Goal: Use online tool/utility: Utilize a website feature to perform a specific function

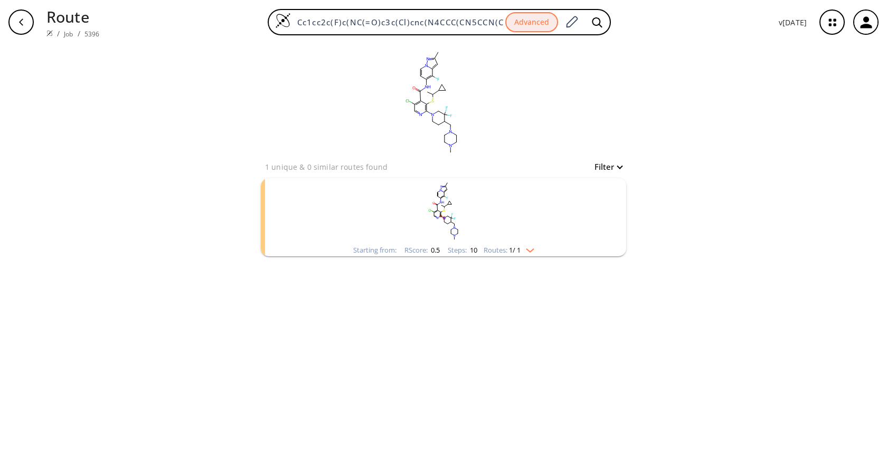
click at [522, 240] on rect "clusters" at bounding box center [443, 211] width 274 height 66
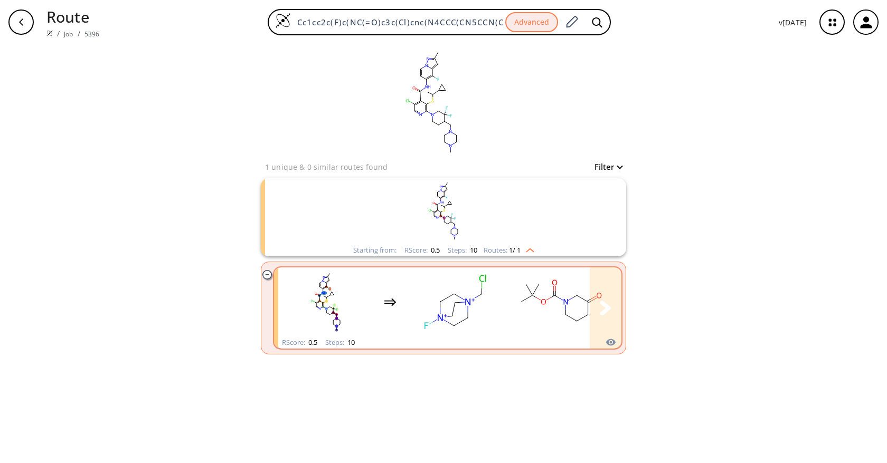
click at [506, 296] on div "clusters" at bounding box center [865, 302] width 1174 height 69
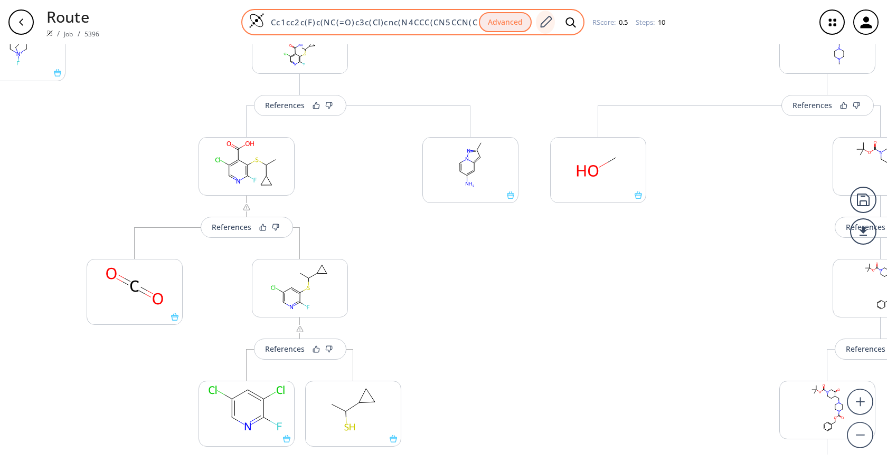
scroll to position [308, 0]
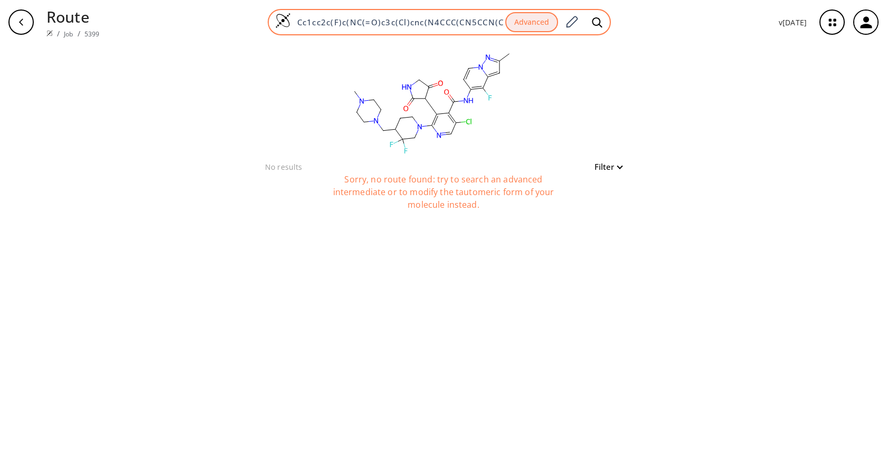
click at [416, 23] on input "Cc1cc2c(F)c(NC(=O)c3c(Cl)cnc(N4CCC(CN5CCN(C)CC5)C(F)(F)C4)c3C3C(=O)CNC3=O)ccn2n1" at bounding box center [398, 22] width 214 height 11
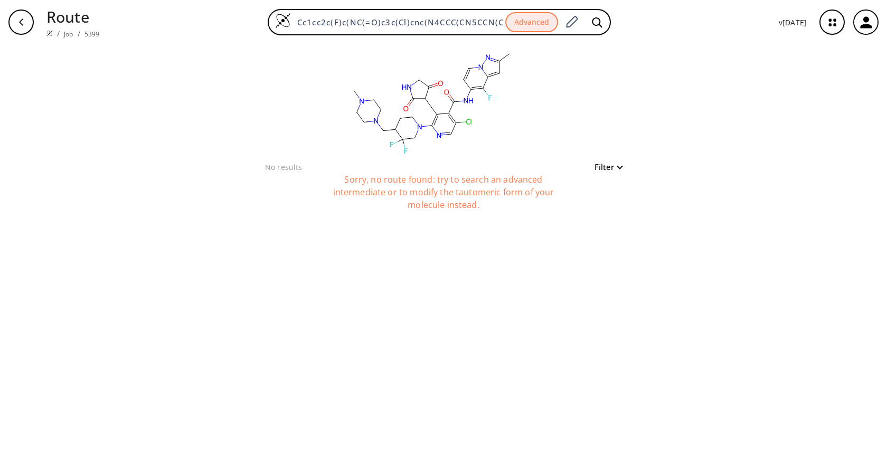
click at [646, 68] on div "clear No results Filter Sorry, no route found: try to search an advanced interm…" at bounding box center [443, 254] width 887 height 420
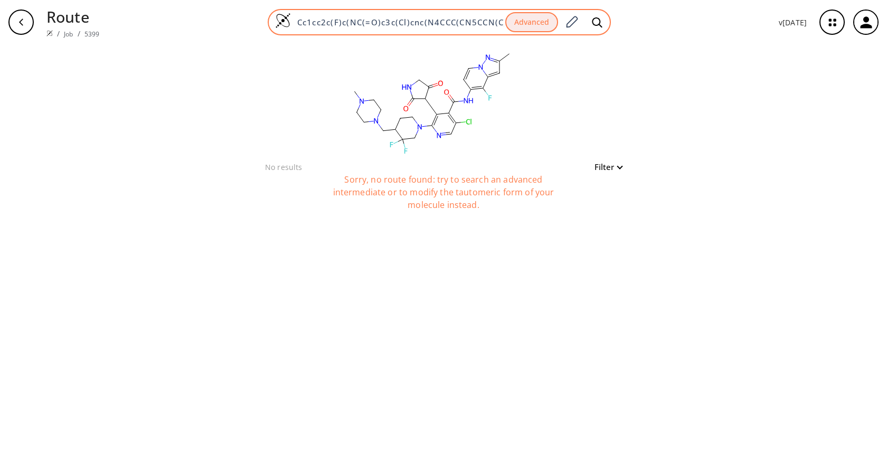
click at [420, 23] on input "Cc1cc2c(F)c(NC(=O)c3c(Cl)cnc(N4CCC(CN5CCN(C)CC5)C(F)(F)C4)c3C3C(=O)CNC3=O)ccn2n1" at bounding box center [398, 22] width 214 height 11
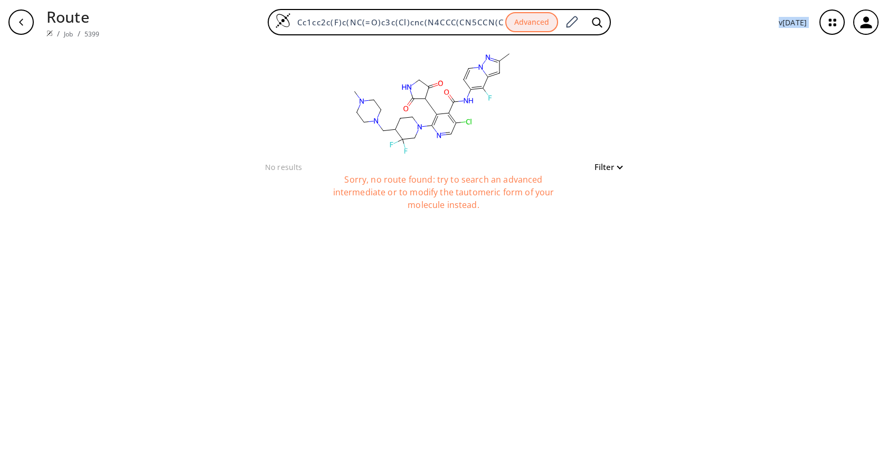
drag, startPoint x: 594, startPoint y: 25, endPoint x: 611, endPoint y: 41, distance: 23.1
click at [672, 69] on div "Route / Job / 5399 Cc1cc2c(F)c(NC(=O)c3c(Cl)cnc(N4CCC(CN5CCN(C)CC5)C(F)(F)C4)c3…" at bounding box center [443, 232] width 887 height 464
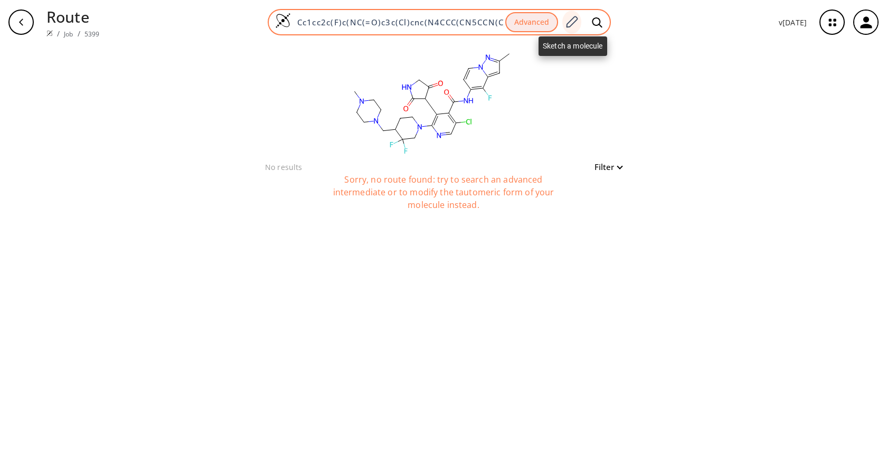
click at [572, 24] on icon at bounding box center [571, 22] width 14 height 14
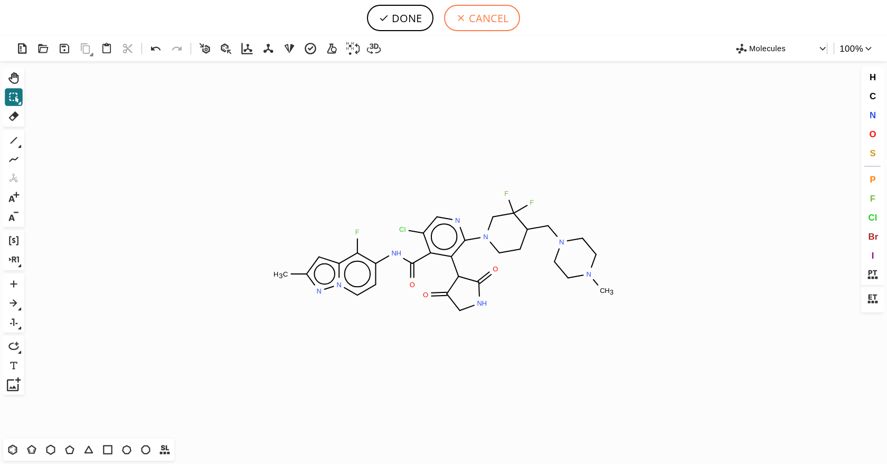
click at [454, 17] on button "CANCEL" at bounding box center [482, 18] width 76 height 26
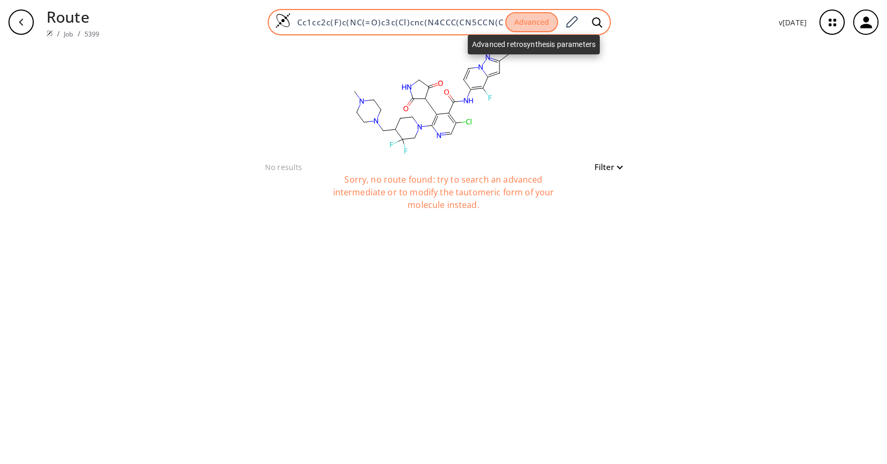
click at [530, 18] on button "Advanced" at bounding box center [531, 22] width 53 height 21
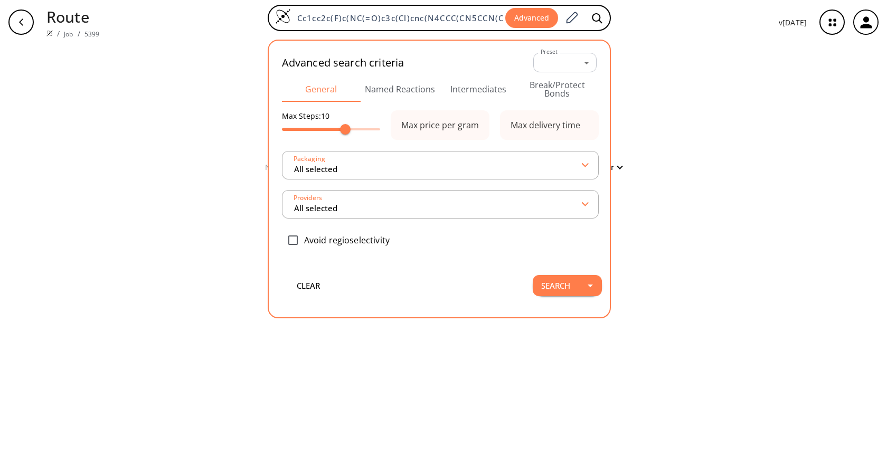
click at [477, 96] on button "Intermediates" at bounding box center [478, 89] width 79 height 25
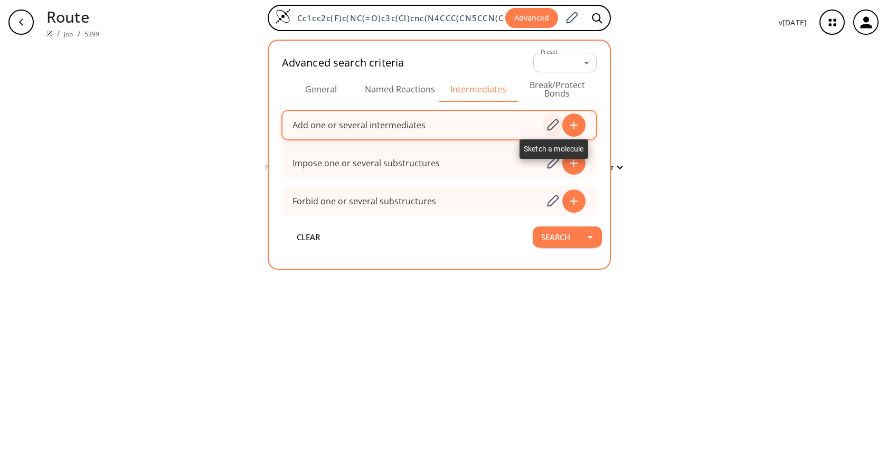
click at [555, 130] on icon at bounding box center [552, 125] width 14 height 14
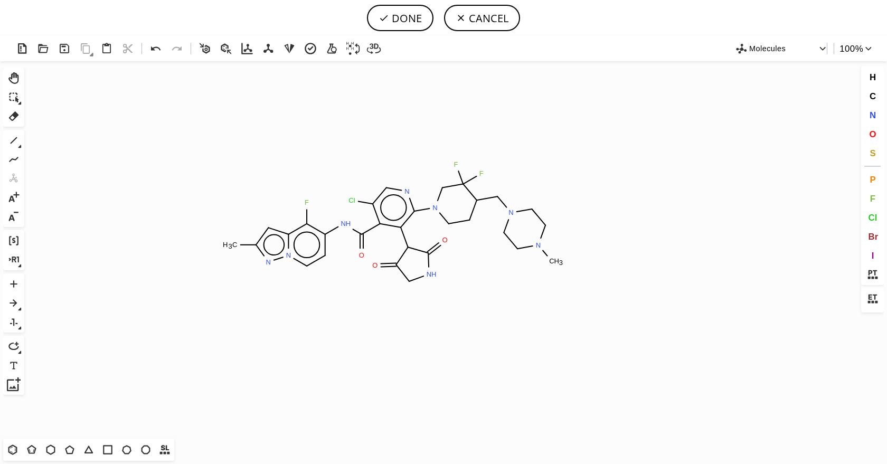
click at [393, 223] on icon "Created with Raphaël 2.3.0 C H 3 F N H O Cl N N N N C H 3 F F O N H O N N" at bounding box center [443, 249] width 830 height 377
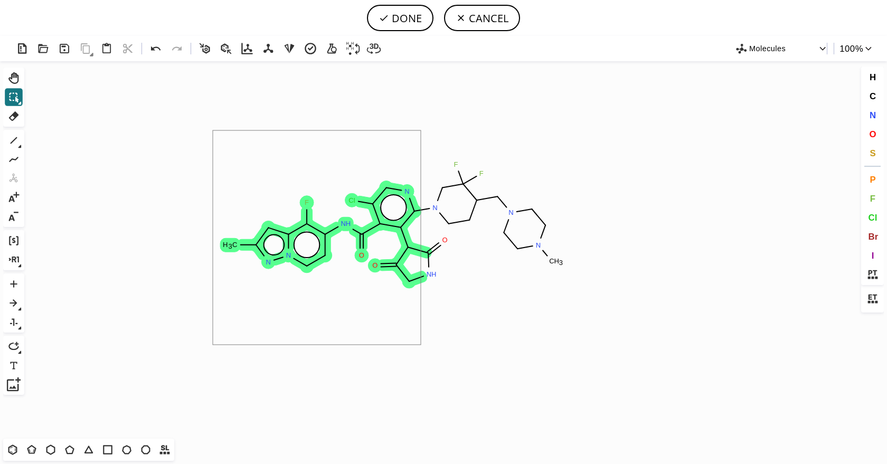
drag, startPoint x: 213, startPoint y: 135, endPoint x: 422, endPoint y: 345, distance: 296.3
click at [422, 345] on icon "Created with Raphaël 2.3.0 C H 3 F N H O Cl N N N N C H 3 F F O N H O N N" at bounding box center [443, 249] width 830 height 377
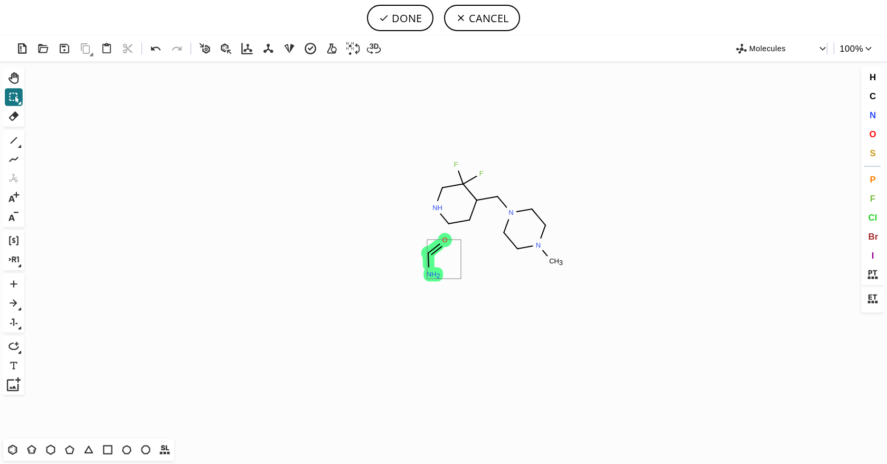
drag, startPoint x: 455, startPoint y: 239, endPoint x: 423, endPoint y: 289, distance: 59.9
click at [423, 289] on icon "Created with Raphaël 2.3.0 N H N N C H 3 F F N H 2 O" at bounding box center [443, 249] width 830 height 377
click at [419, 26] on button "DONE" at bounding box center [400, 18] width 66 height 26
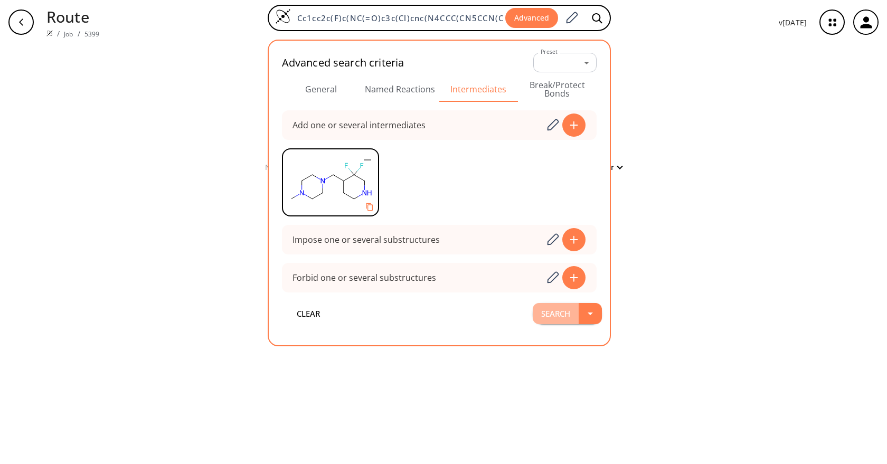
click at [559, 313] on button "Search" at bounding box center [555, 313] width 46 height 21
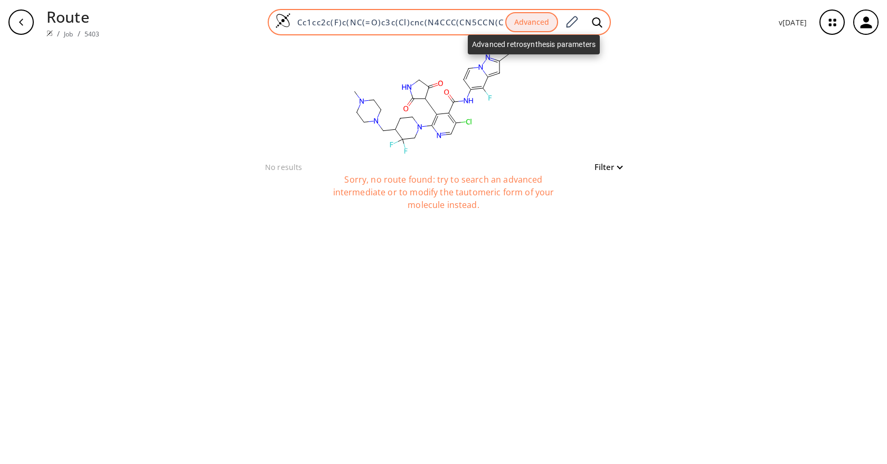
click at [523, 17] on button "Advanced" at bounding box center [531, 22] width 53 height 21
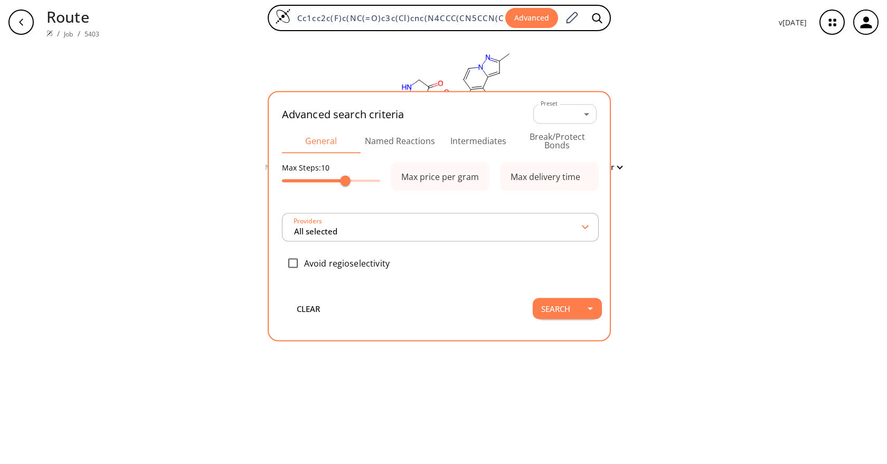
scroll to position [0, 176]
type input "All selected"
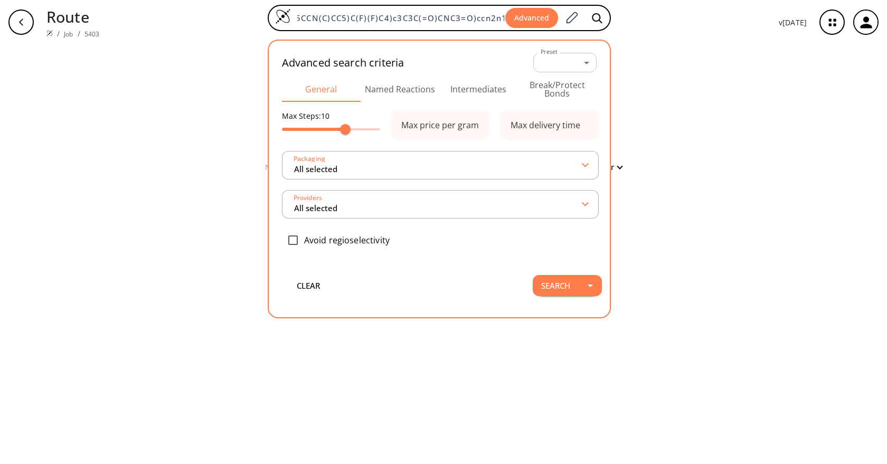
click at [497, 87] on button "Intermediates" at bounding box center [478, 89] width 79 height 25
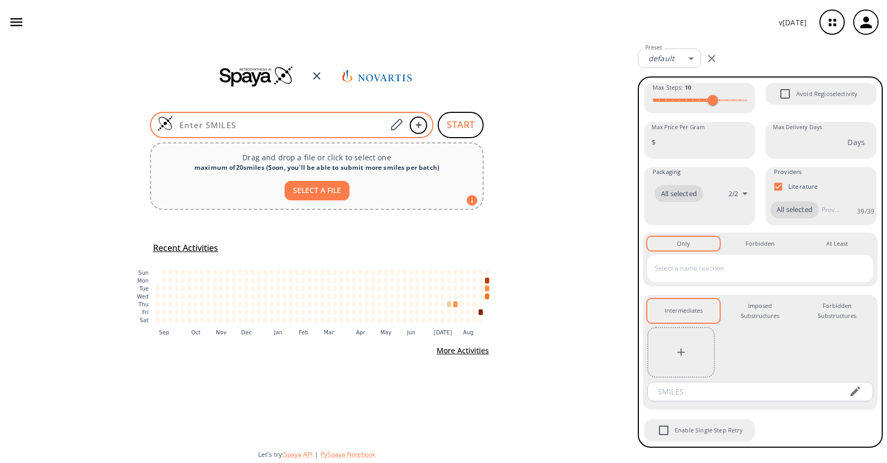
click at [329, 120] on input at bounding box center [279, 125] width 213 height 11
paste input "Cc1cc2c(F)c(NC(=O)c3c(Cl)cnc(N4CCC(CN5CCN(C)CC5)C(F)(F)C4)c3C3C(=O)CNC3=O)ccn2n1"
type input "Cc1cc2c(F)c(NC(=O)c3c(Cl)cnc(N4CCC(CN5CCN(C)CC5)C(F)(F)C4)c3C3C(=O)CNC3=O)ccn2n1"
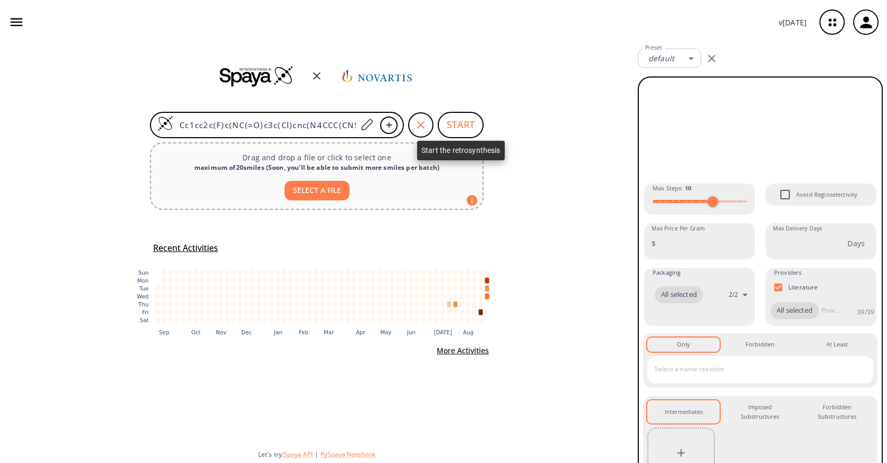
click at [477, 129] on button "START" at bounding box center [460, 125] width 46 height 26
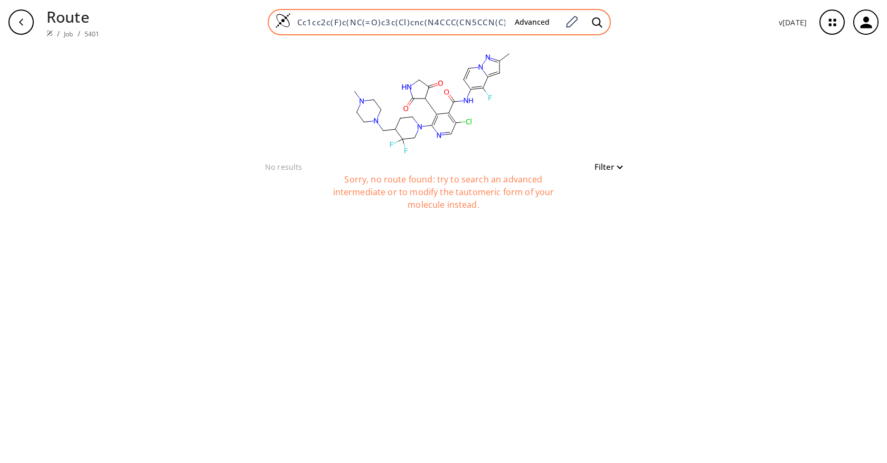
click at [458, 26] on input "Cc1cc2c(F)c(NC(=O)c3c(Cl)cnc(N4CCC(CN5CCN(C)CC5)C(F)(F)C4)c3C3C(=O)CNC3=O)ccn2n1" at bounding box center [398, 22] width 215 height 11
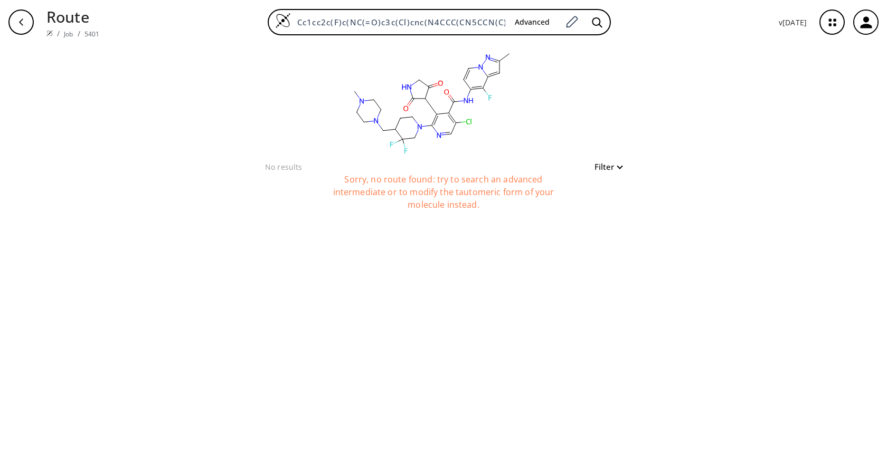
click at [16, 20] on div "button" at bounding box center [20, 21] width 25 height 25
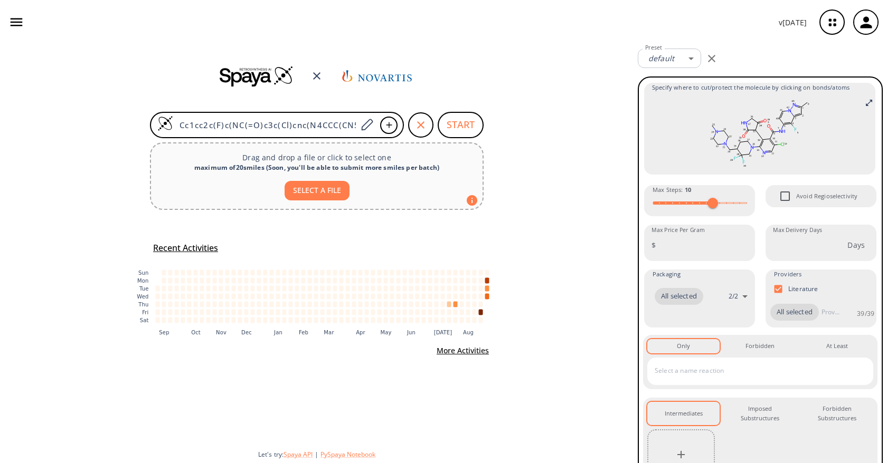
click at [685, 455] on div at bounding box center [681, 455] width 68 height 51
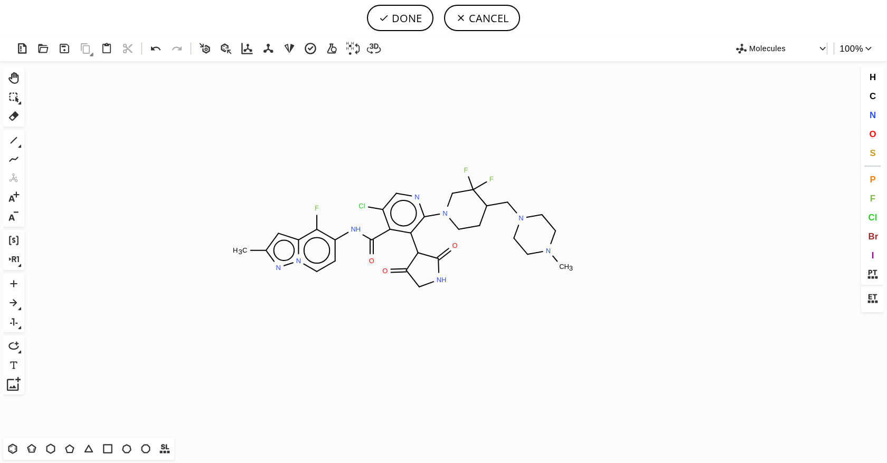
click at [403, 229] on icon "Created with Raphaël 2.3.0 C H 3 F N H O Cl N N N N C H 3 F F O N H O N N" at bounding box center [443, 249] width 830 height 377
click at [12, 114] on icon at bounding box center [14, 116] width 14 height 14
drag, startPoint x: 461, startPoint y: 241, endPoint x: 411, endPoint y: 287, distance: 68.4
click at [411, 287] on icon "Created with Raphaël 2.3.0 C H 3 F N H O Cl N N N N C H 3 F F O N H O N N" at bounding box center [443, 249] width 830 height 377
drag, startPoint x: 465, startPoint y: 239, endPoint x: 383, endPoint y: 302, distance: 103.9
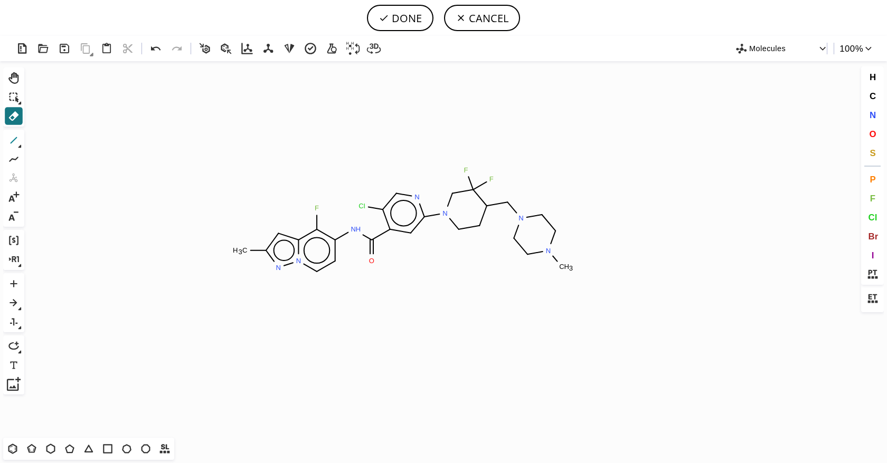
click at [15, 141] on icon at bounding box center [14, 141] width 14 height 14
drag, startPoint x: 413, startPoint y: 234, endPoint x: 424, endPoint y: 272, distance: 39.1
click at [871, 234] on span "Br" at bounding box center [873, 236] width 10 height 10
click at [420, 256] on tspan "Br" at bounding box center [419, 256] width 7 height 8
click at [395, 21] on button "DONE" at bounding box center [400, 18] width 66 height 26
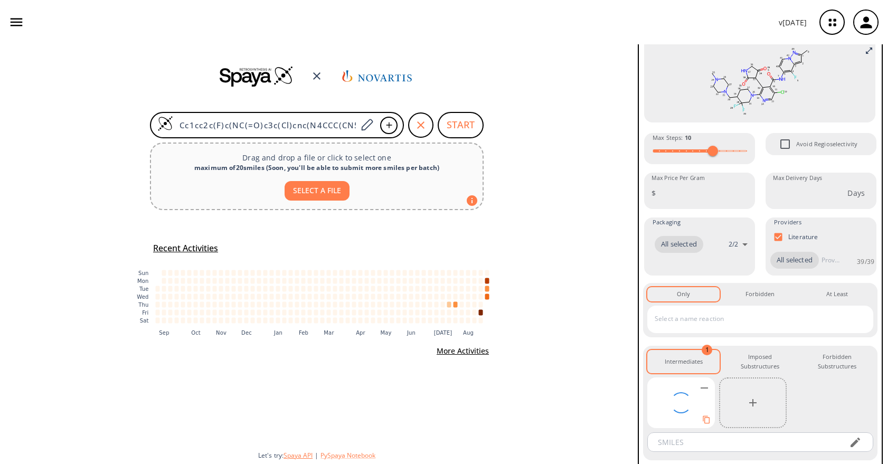
scroll to position [108, 0]
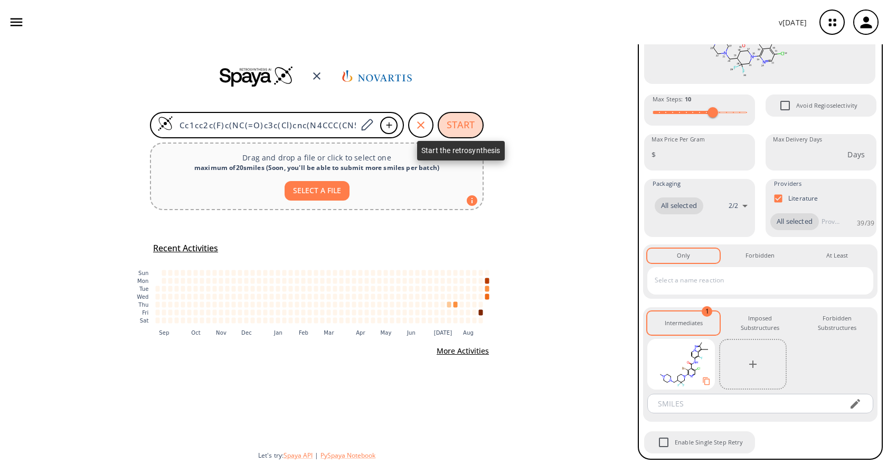
click at [468, 130] on button "START" at bounding box center [460, 125] width 46 height 26
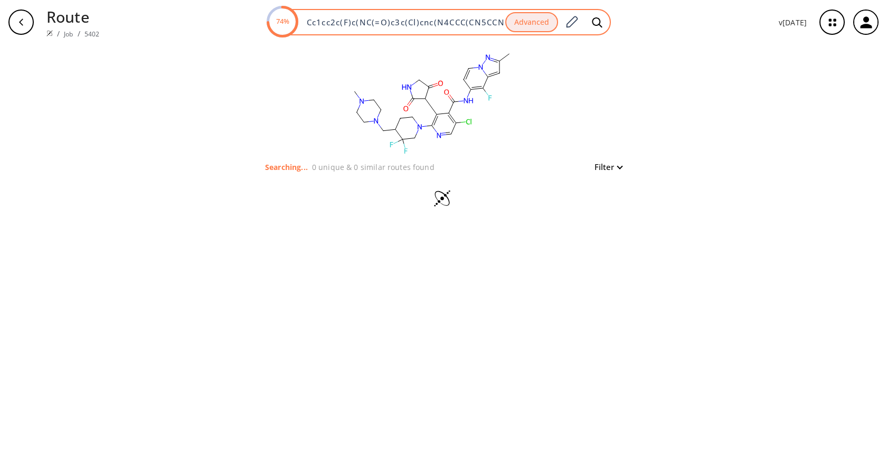
click at [532, 23] on button "Advanced" at bounding box center [531, 22] width 53 height 21
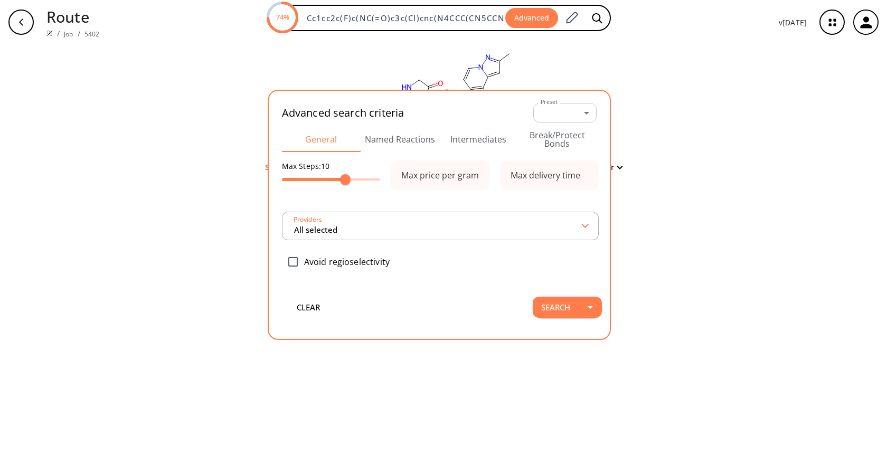
scroll to position [0, 186]
type input "All selected"
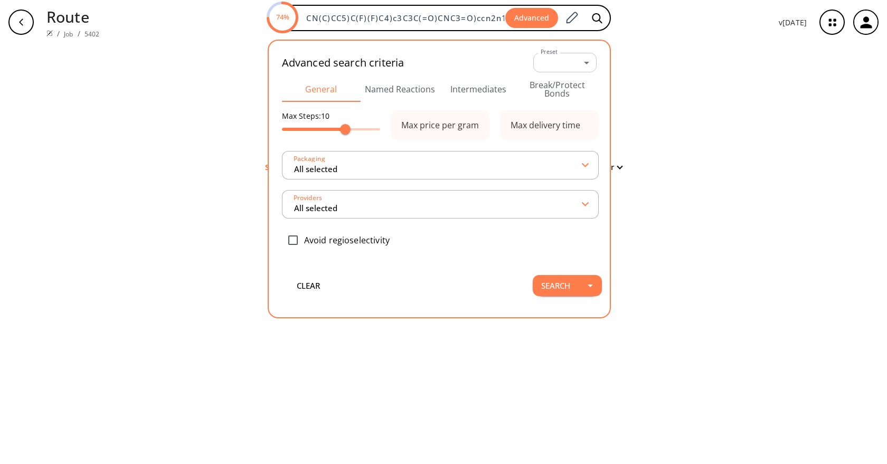
click at [375, 95] on button "Named Reactions" at bounding box center [399, 89] width 79 height 25
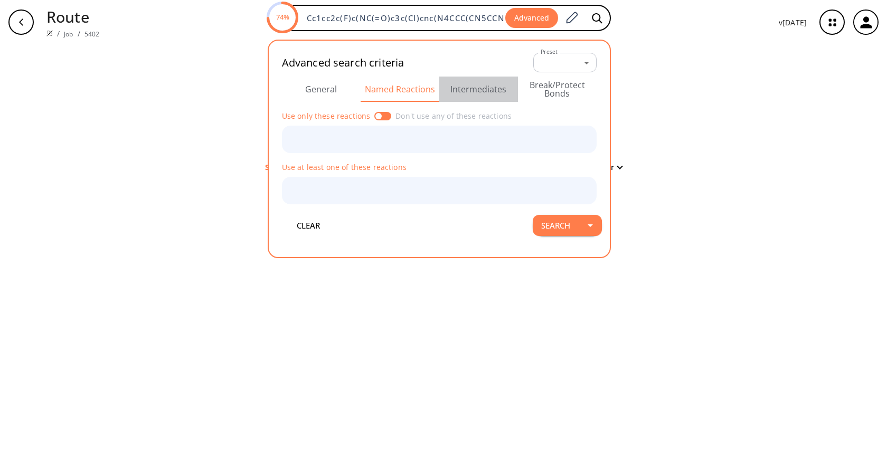
click at [462, 89] on button "Intermediates" at bounding box center [478, 89] width 79 height 25
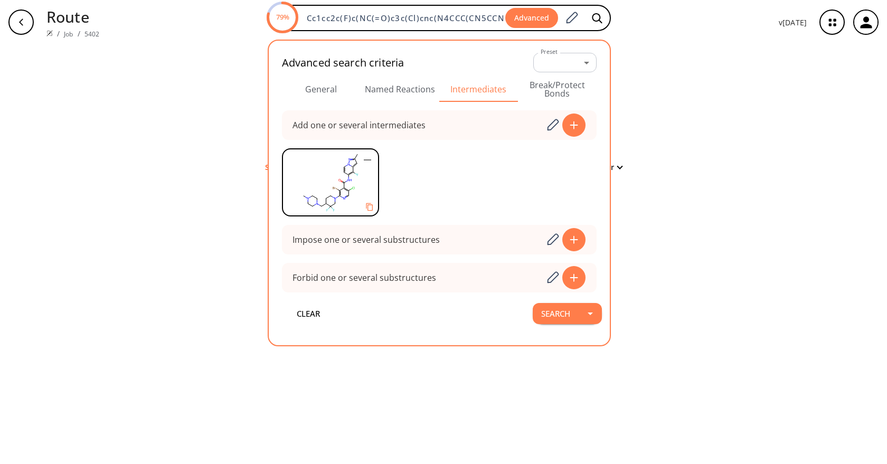
click at [768, 134] on div "clear Searching... 0 unique & 0 similar routes found Filter" at bounding box center [443, 254] width 887 height 420
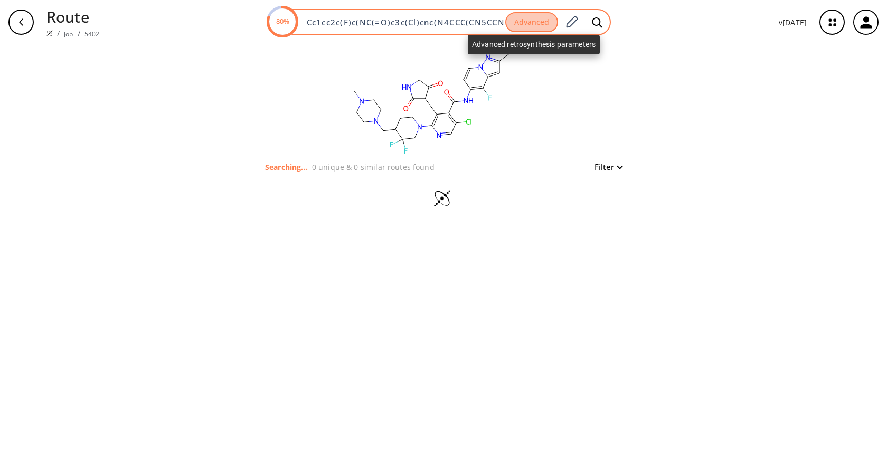
click at [541, 17] on button "Advanced" at bounding box center [531, 22] width 53 height 21
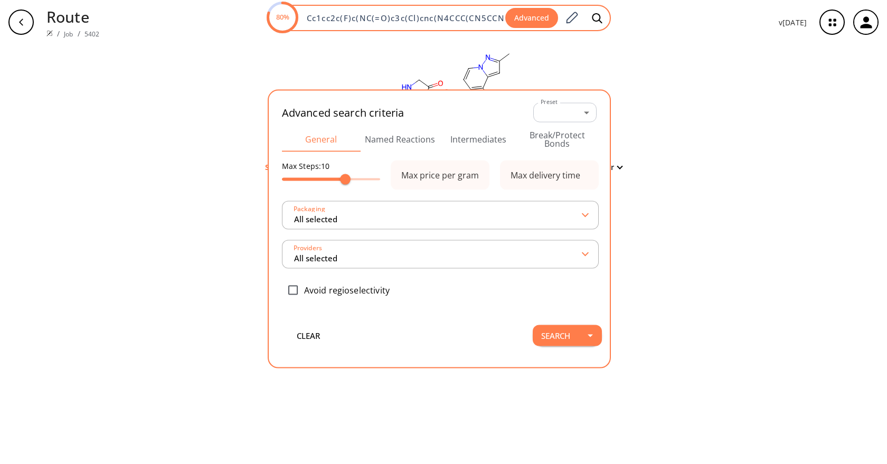
scroll to position [0, 186]
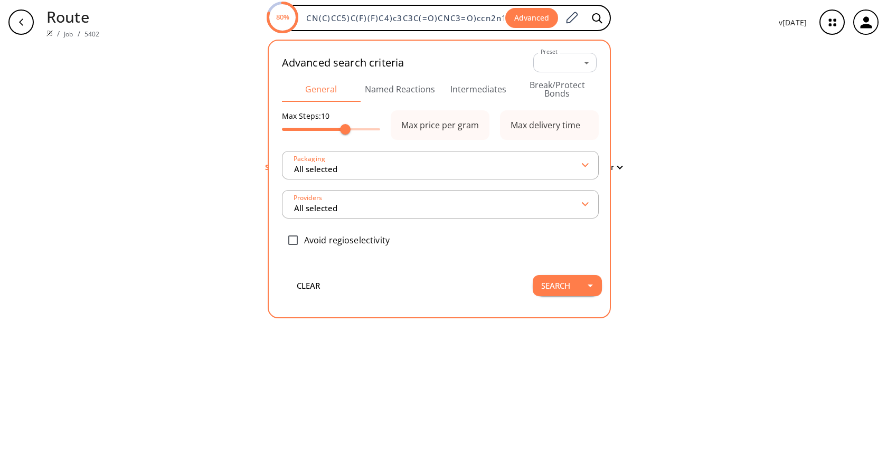
click at [477, 98] on button "Intermediates" at bounding box center [478, 89] width 79 height 25
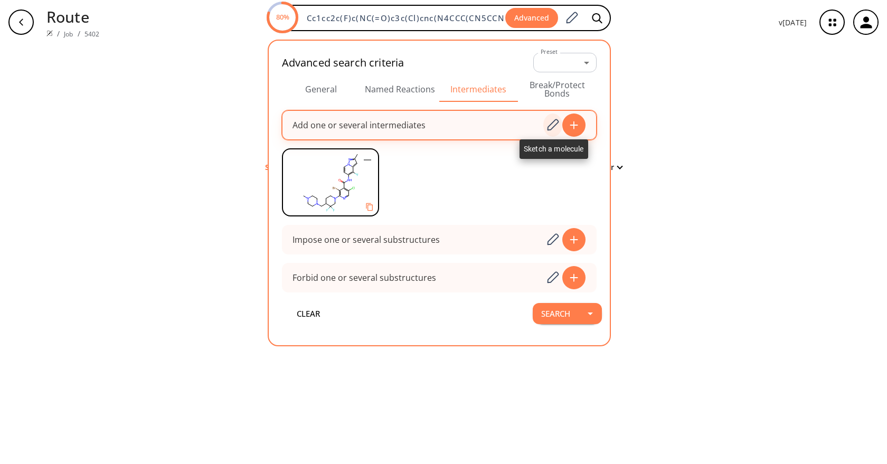
click at [549, 118] on icon at bounding box center [552, 125] width 14 height 14
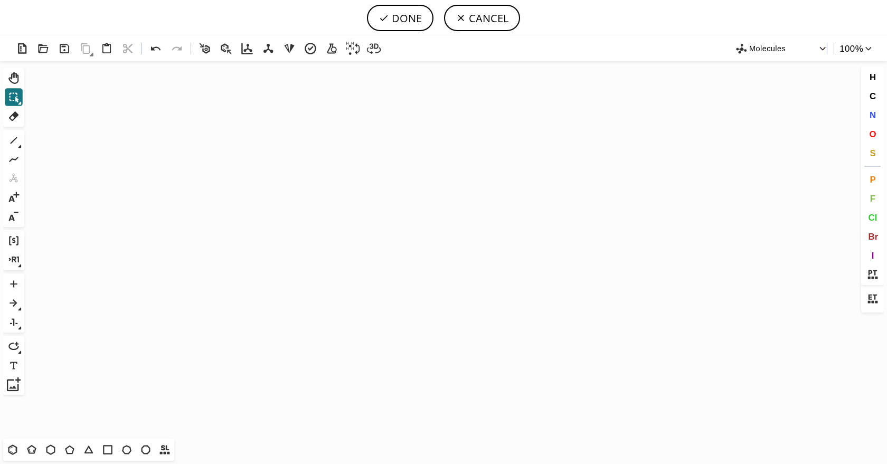
click at [496, 16] on button "CANCEL" at bounding box center [482, 18] width 76 height 26
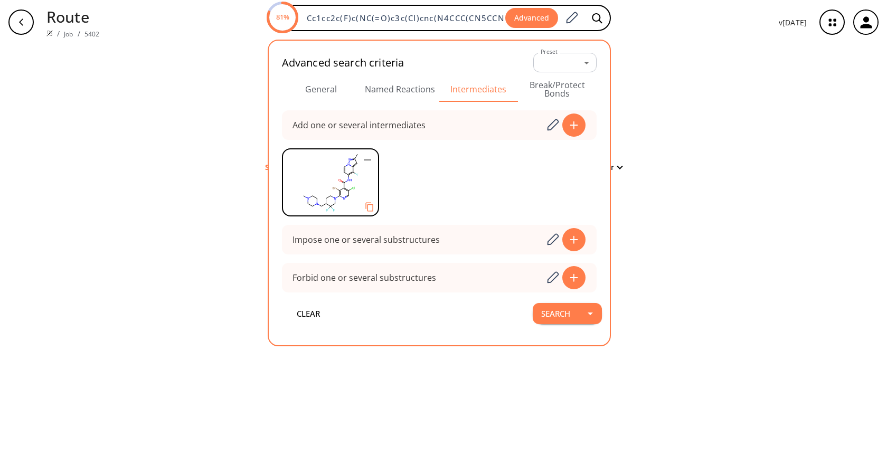
click at [373, 204] on icon "Copy to clipboard" at bounding box center [369, 207] width 8 height 9
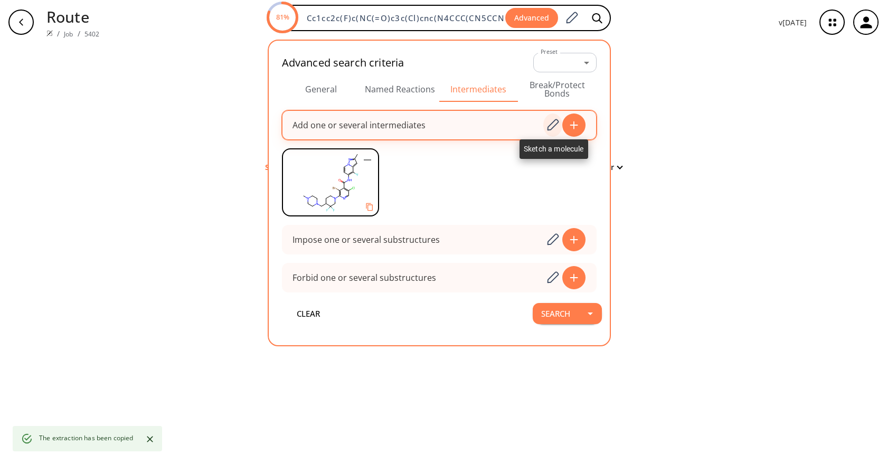
click at [548, 124] on icon at bounding box center [552, 125] width 14 height 14
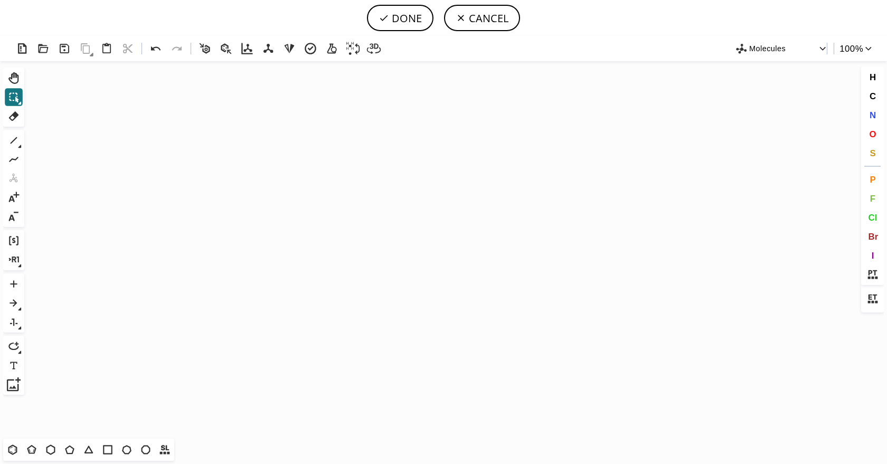
scroll to position [574, 3]
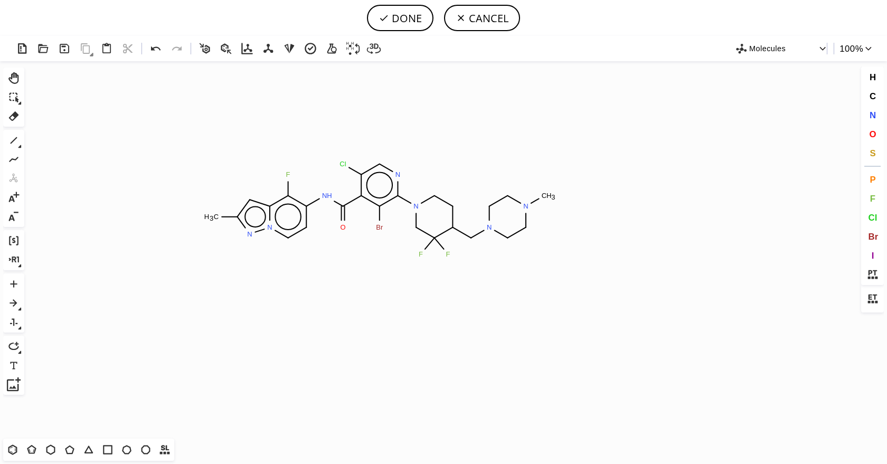
click at [380, 209] on icon "Created with Raphaël 2.3.0 C H 3 F N H O Cl N N N N C H 3 F F Br N N" at bounding box center [443, 249] width 830 height 377
click at [9, 113] on icon at bounding box center [14, 116] width 14 height 14
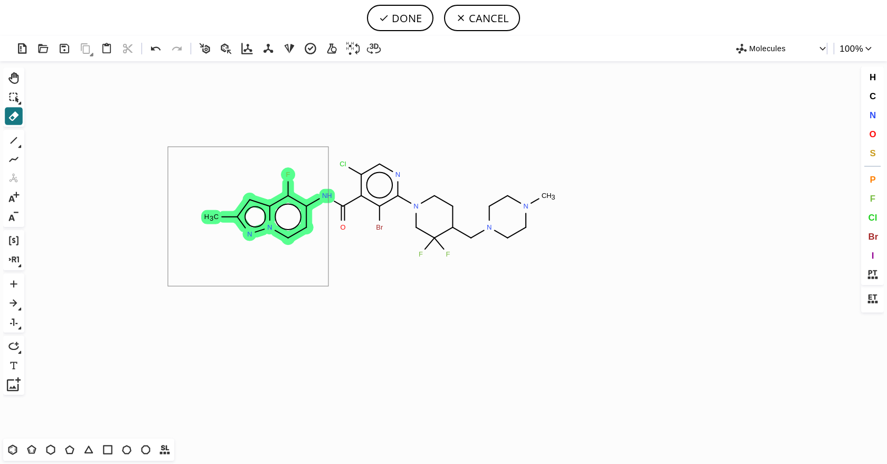
drag, startPoint x: 168, startPoint y: 147, endPoint x: 328, endPoint y: 286, distance: 212.5
click at [328, 286] on icon "Created with Raphaël 2.3.0 C H 3 F N H O Cl N N N N C H 3 F F Br N N" at bounding box center [443, 249] width 830 height 377
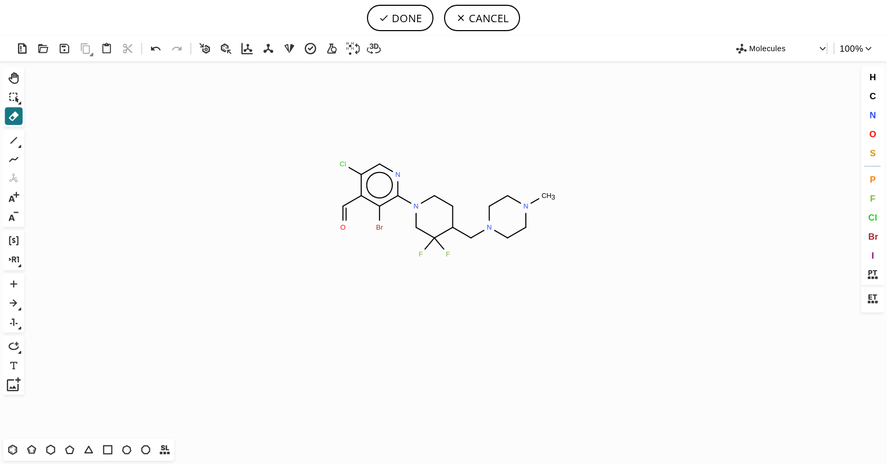
drag, startPoint x: 867, startPoint y: 130, endPoint x: 540, endPoint y: 190, distance: 331.5
click at [867, 130] on button "O" at bounding box center [872, 134] width 18 height 18
drag, startPoint x: 340, startPoint y: 203, endPoint x: 316, endPoint y: 194, distance: 25.9
click at [316, 194] on icon "Created with Raphaël 2.3.0 O Cl N N N N C H 3 F F Br O H O" at bounding box center [443, 249] width 830 height 377
click at [419, 18] on button "DONE" at bounding box center [400, 18] width 66 height 26
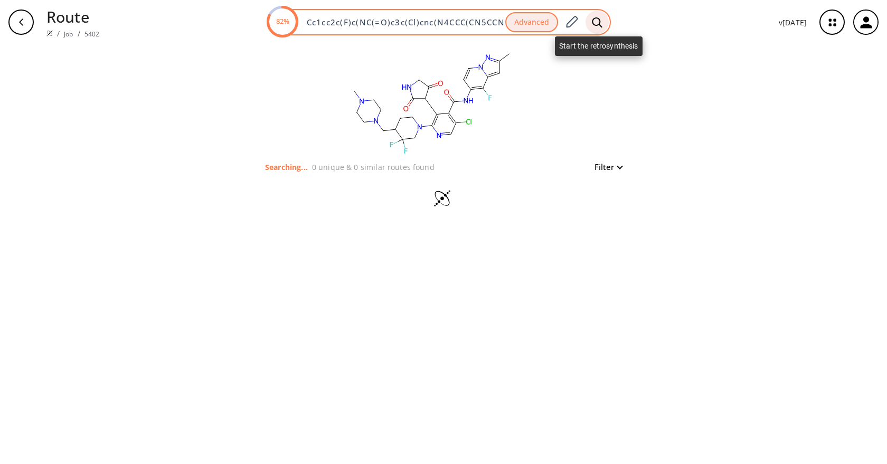
click at [597, 23] on icon at bounding box center [597, 22] width 11 height 11
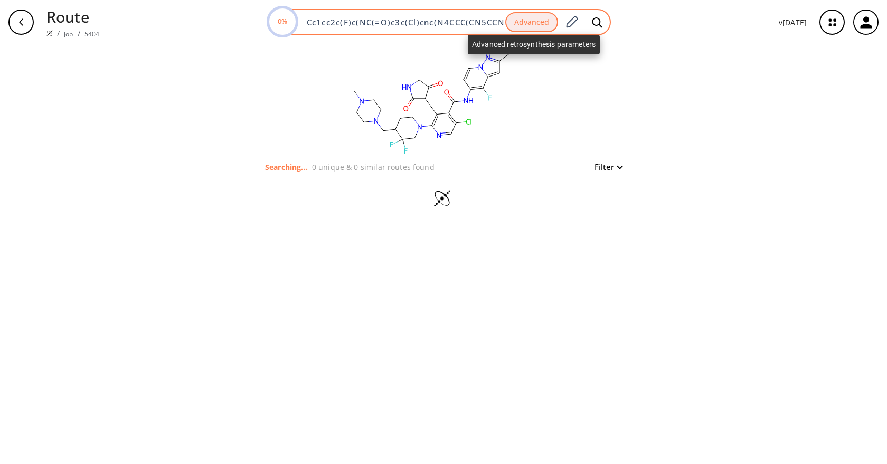
click at [549, 23] on button "Advanced" at bounding box center [531, 22] width 53 height 21
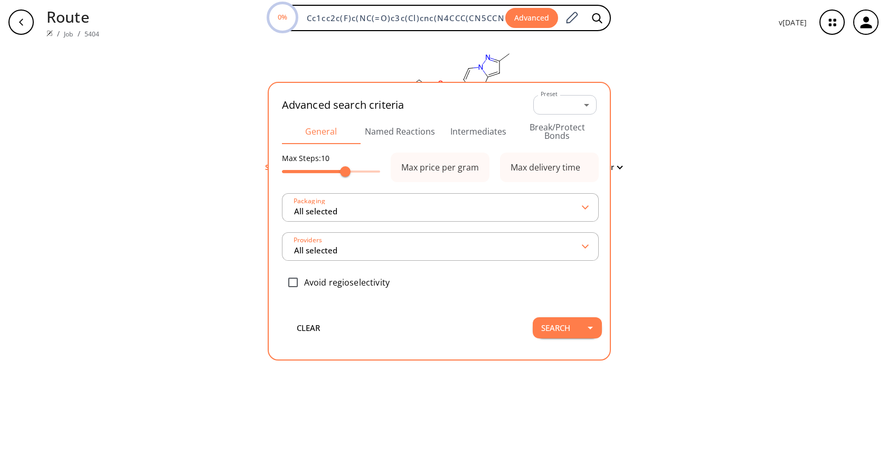
scroll to position [0, 186]
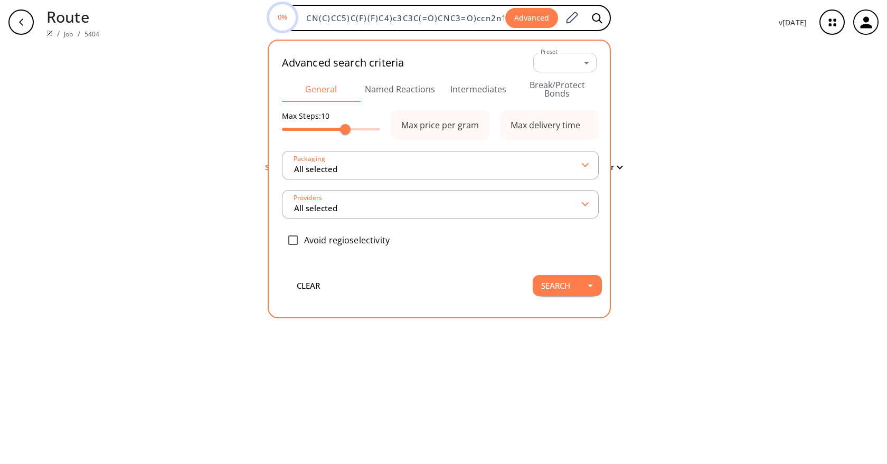
click at [473, 91] on button "Intermediates" at bounding box center [478, 89] width 79 height 25
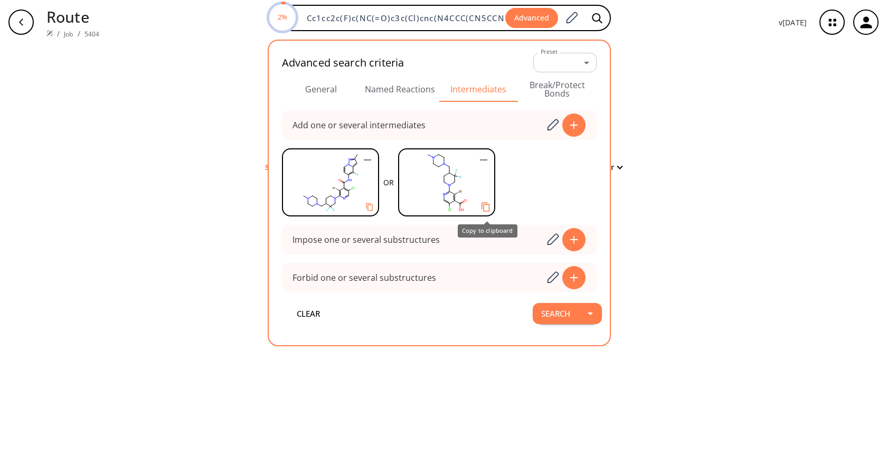
drag, startPoint x: 487, startPoint y: 204, endPoint x: 497, endPoint y: 192, distance: 15.7
click at [487, 204] on icon "Copy to clipboard" at bounding box center [485, 207] width 10 height 10
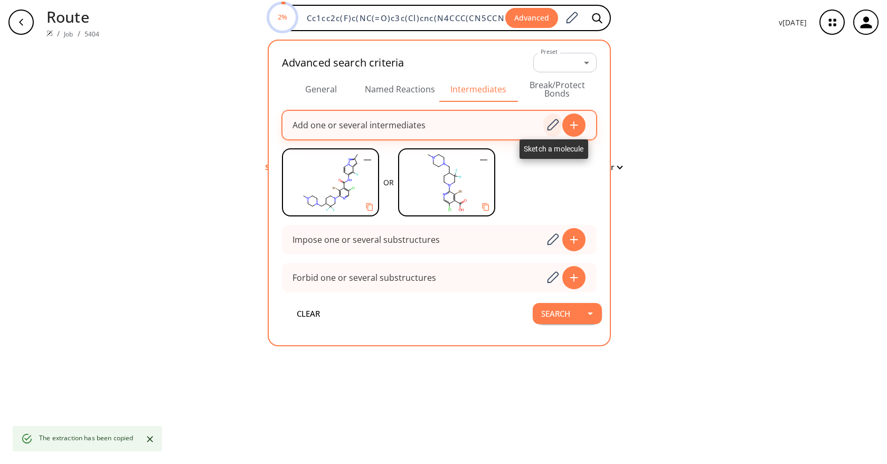
click at [553, 127] on icon at bounding box center [552, 125] width 14 height 14
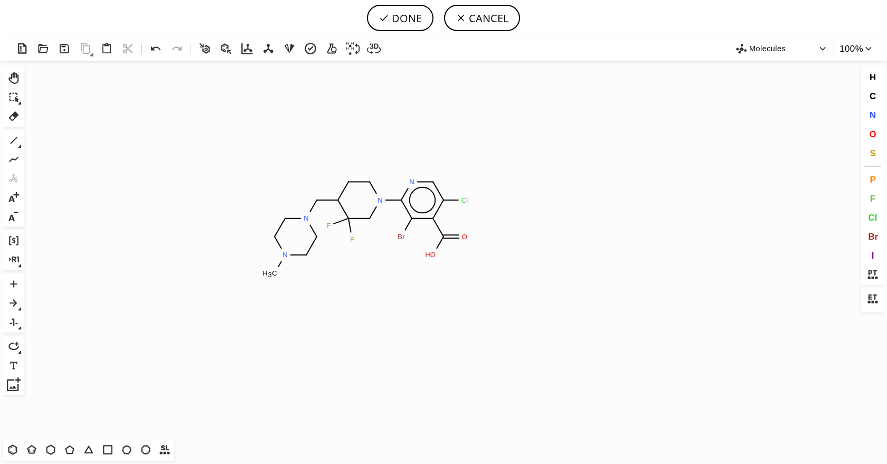
click at [370, 226] on icon "Created with Raphaël 2.3.0 O H Br N F F N N C H 3 N Cl O" at bounding box center [443, 249] width 830 height 377
click at [18, 116] on icon at bounding box center [14, 116] width 14 height 14
click at [353, 237] on tspan "F" at bounding box center [353, 238] width 4 height 8
click at [335, 224] on circle at bounding box center [329, 224] width 14 height 14
click at [411, 23] on button "DONE" at bounding box center [400, 18] width 66 height 26
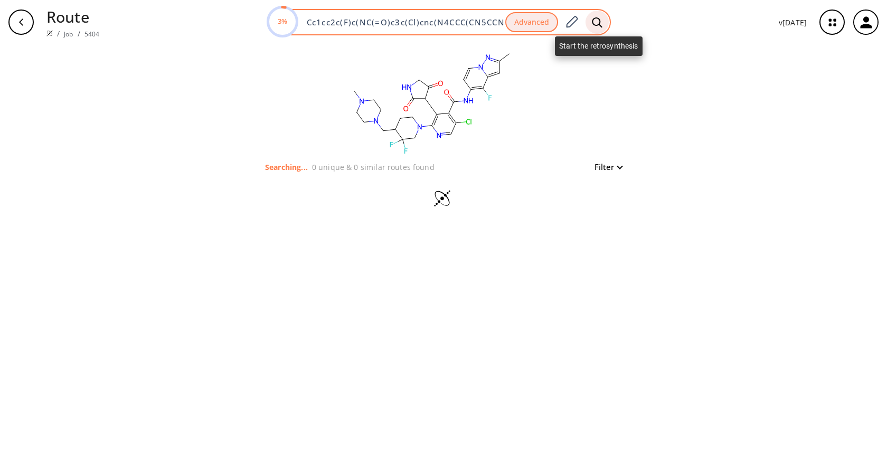
click at [602, 23] on icon at bounding box center [597, 22] width 11 height 11
click at [544, 23] on button "Advanced" at bounding box center [531, 22] width 53 height 21
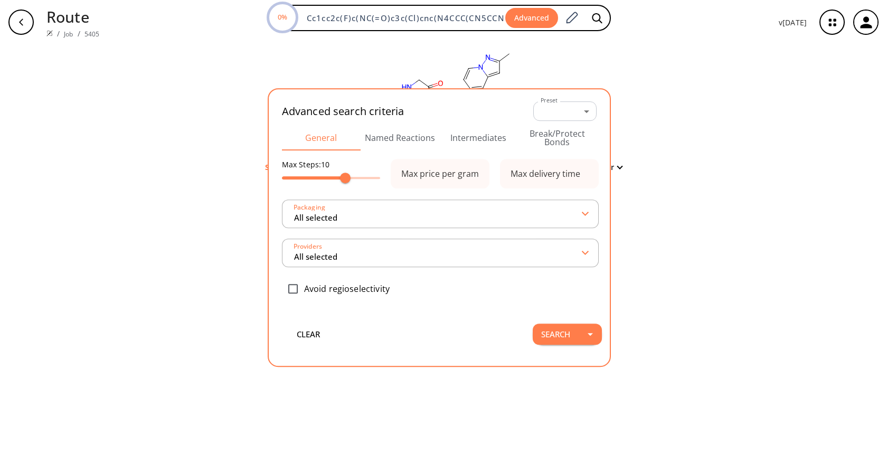
scroll to position [0, 186]
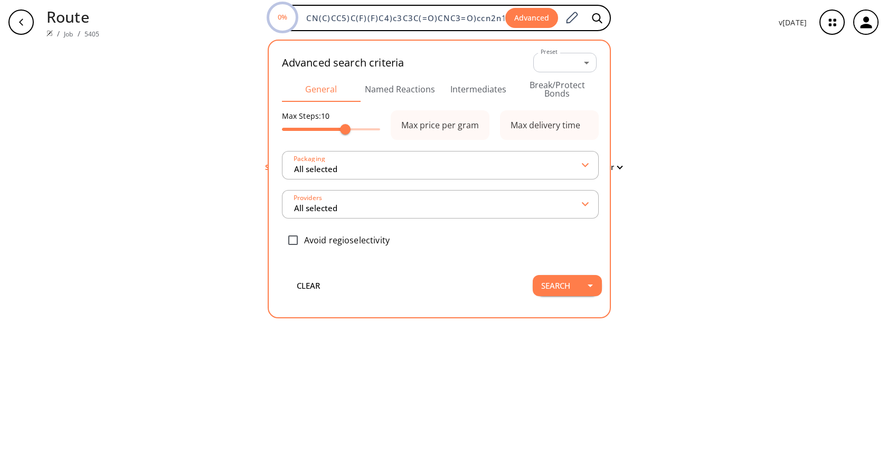
click at [488, 83] on button "Intermediates" at bounding box center [478, 89] width 79 height 25
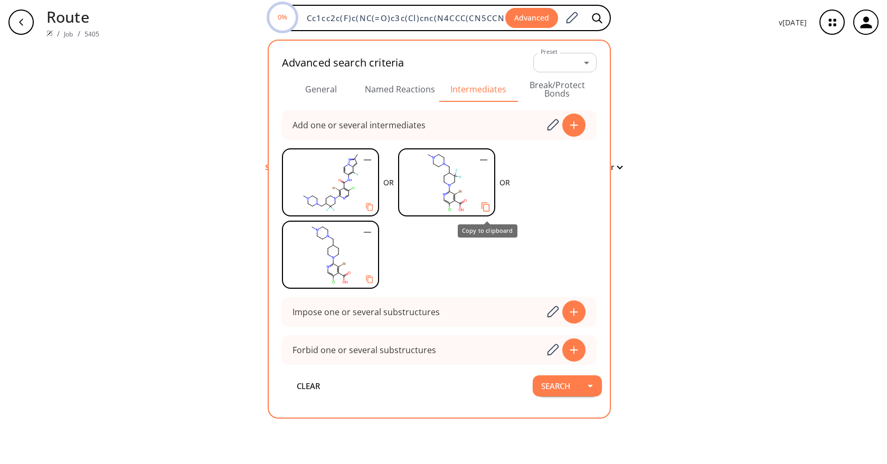
click at [490, 207] on icon "Copy to clipboard" at bounding box center [485, 207] width 10 height 10
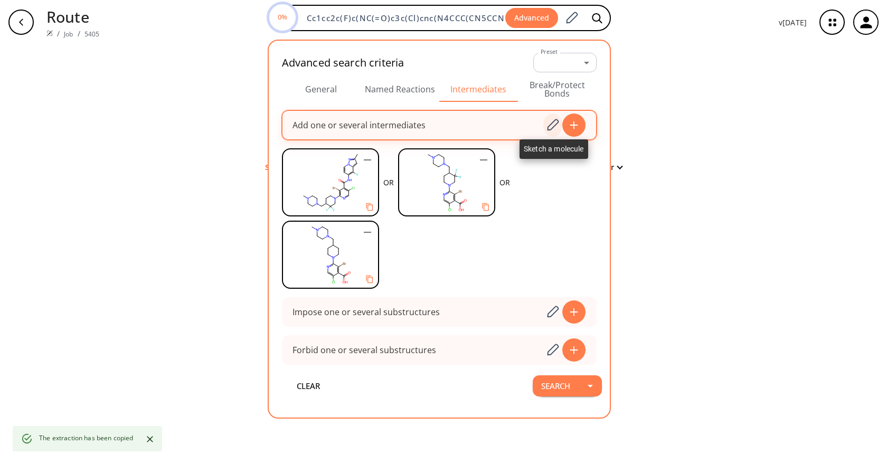
click at [549, 128] on icon at bounding box center [553, 125] width 12 height 12
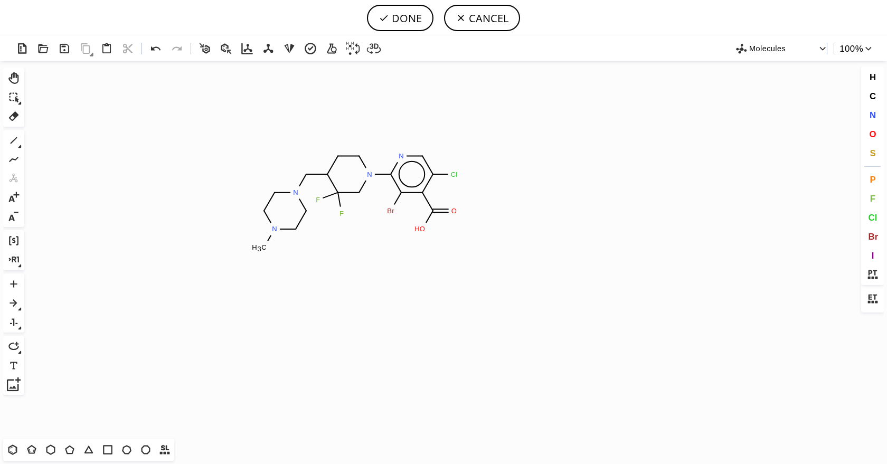
click at [359, 202] on icon "Created with Raphaël 2.3.0 O H Br N F F N N C H 3 N Cl O" at bounding box center [443, 249] width 830 height 377
click at [872, 94] on span "C" at bounding box center [872, 96] width 6 height 10
click at [421, 232] on tspan "C" at bounding box center [420, 232] width 5 height 8
click at [418, 27] on button "DONE" at bounding box center [400, 18] width 66 height 26
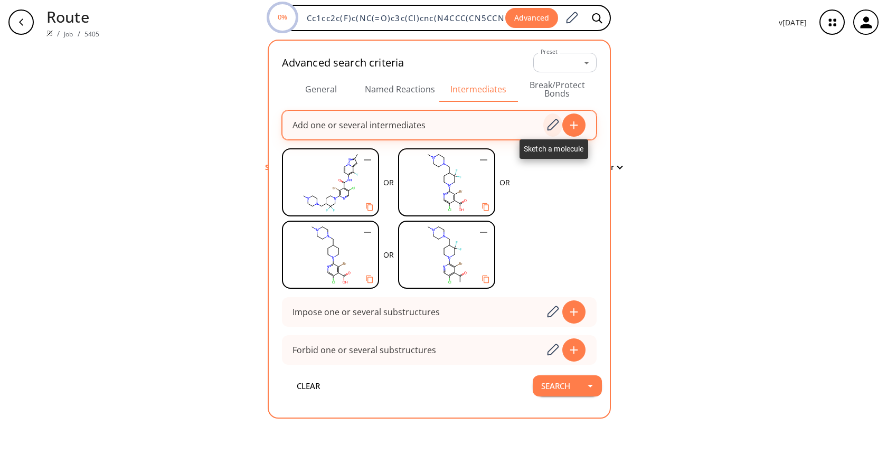
click at [552, 127] on icon at bounding box center [552, 125] width 14 height 14
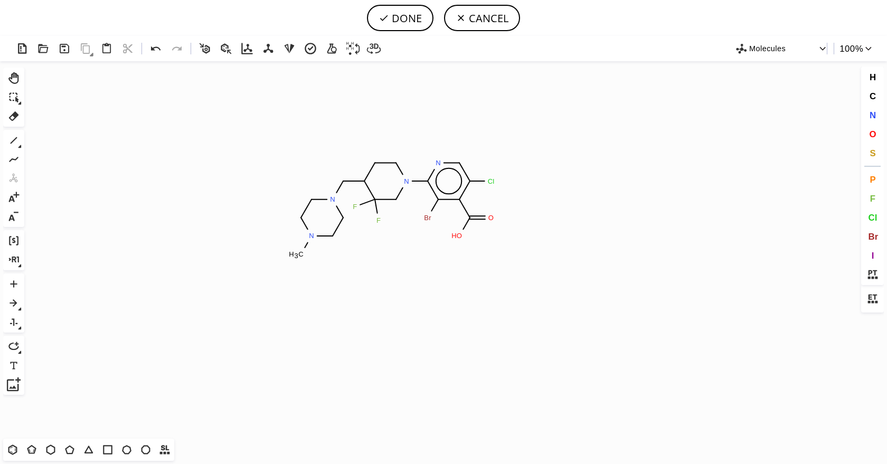
click at [396, 208] on icon "Created with Raphaël 2.3.0 O H Br N F F N N C H 3 N Cl O" at bounding box center [443, 249] width 830 height 377
click at [872, 96] on span "C" at bounding box center [872, 96] width 6 height 10
click at [457, 239] on tspan "C" at bounding box center [456, 239] width 5 height 8
click at [14, 140] on icon at bounding box center [14, 140] width 7 height 7
click at [405, 22] on button "DONE" at bounding box center [400, 18] width 66 height 26
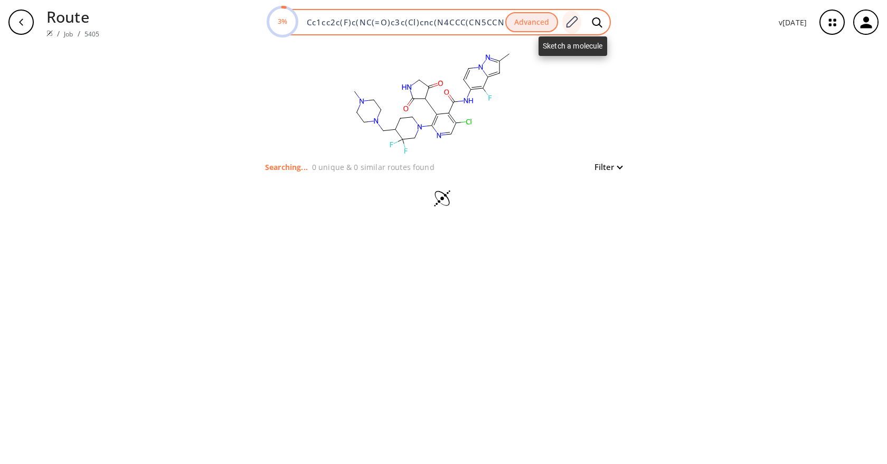
click at [574, 22] on icon at bounding box center [571, 22] width 14 height 14
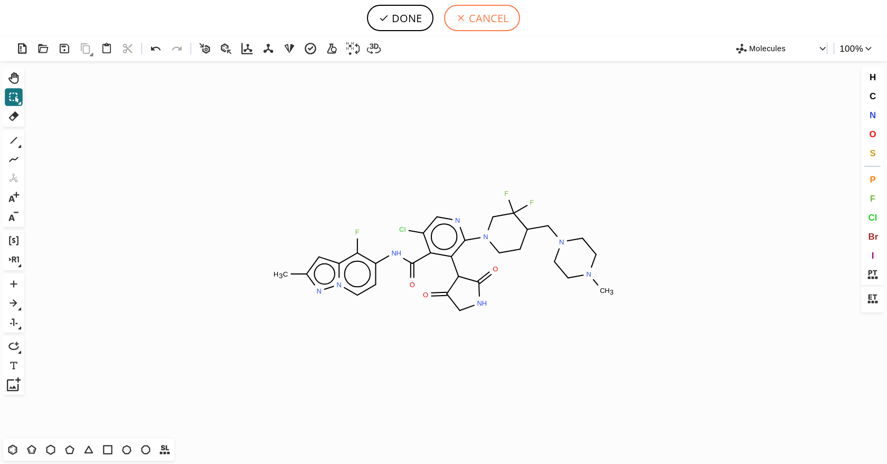
click at [462, 21] on icon at bounding box center [460, 18] width 11 height 11
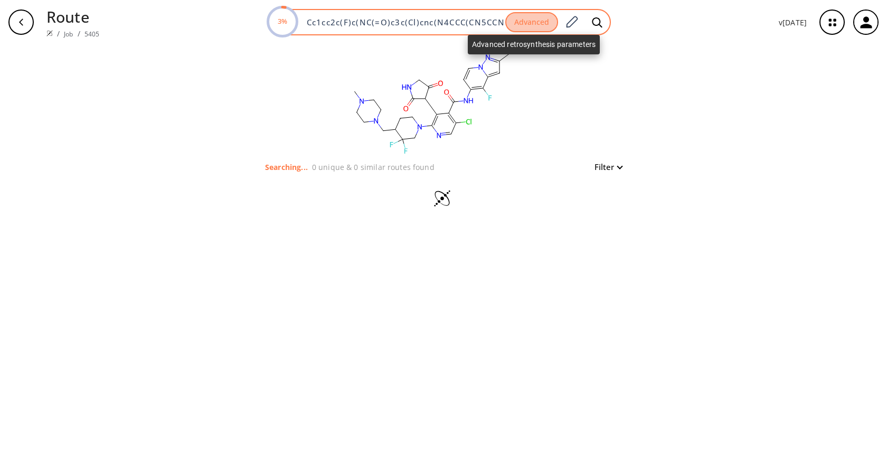
click at [538, 26] on button "Advanced" at bounding box center [531, 22] width 53 height 21
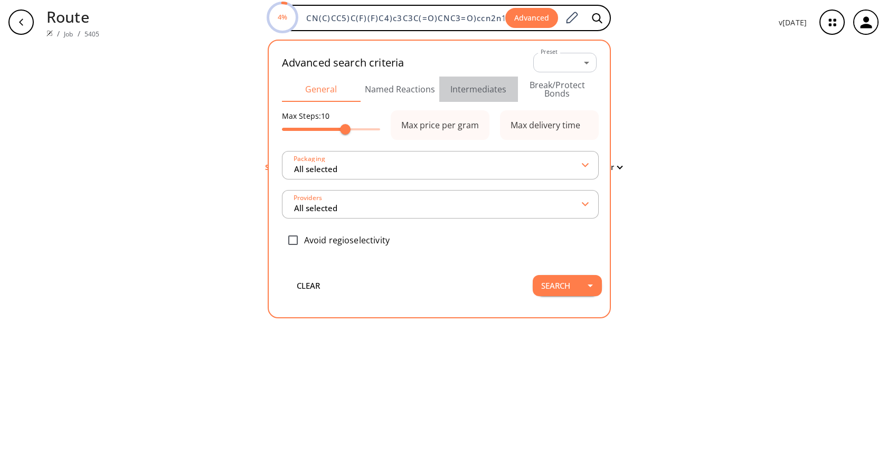
click at [492, 90] on button "Intermediates" at bounding box center [478, 89] width 79 height 25
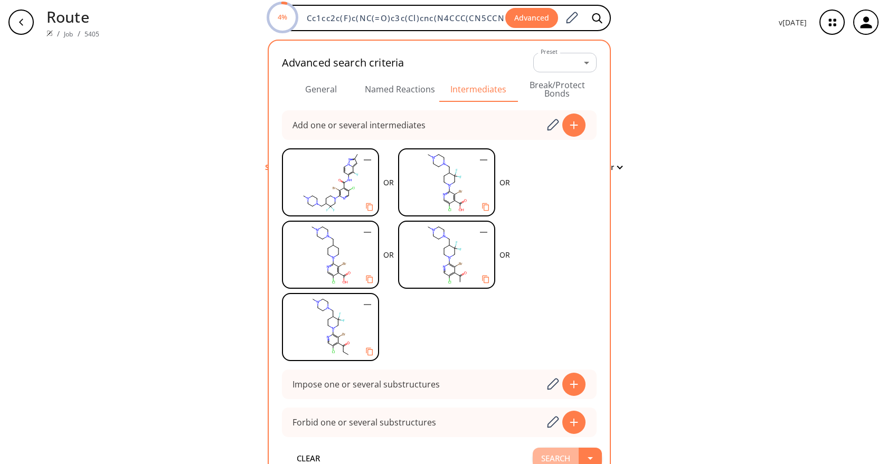
click at [560, 455] on button "Search" at bounding box center [555, 458] width 46 height 21
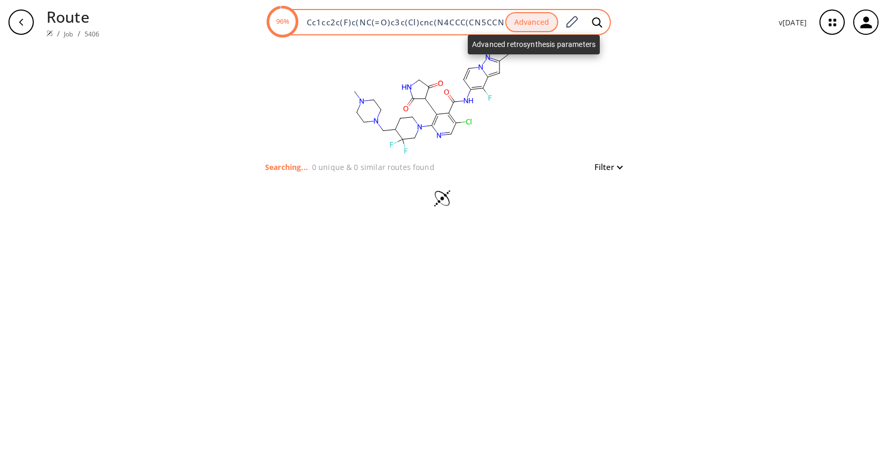
click at [536, 26] on button "Advanced" at bounding box center [531, 22] width 53 height 21
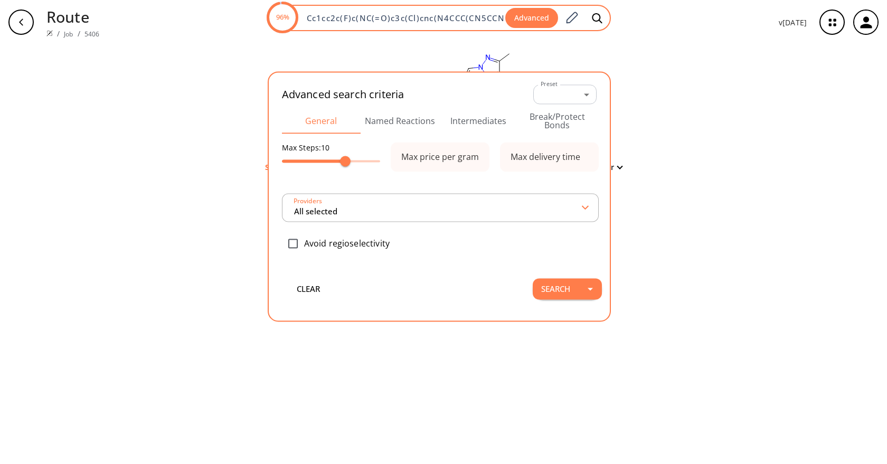
scroll to position [0, 186]
type input "All selected"
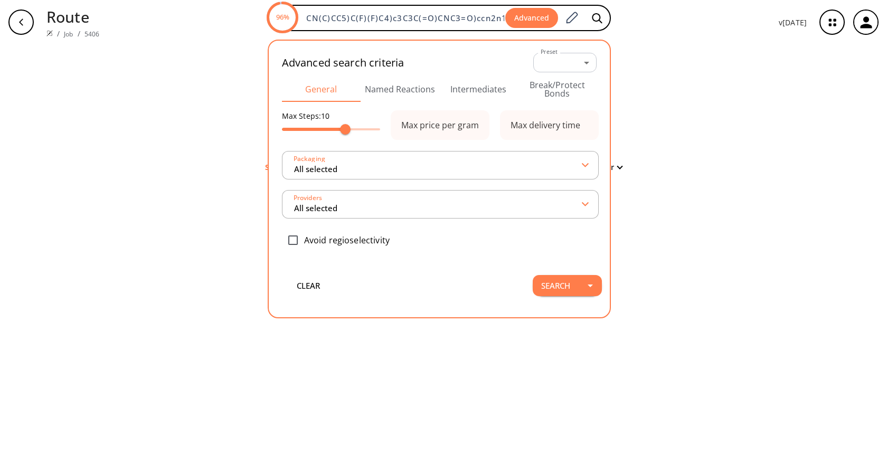
click at [475, 93] on button "Intermediates" at bounding box center [478, 89] width 79 height 25
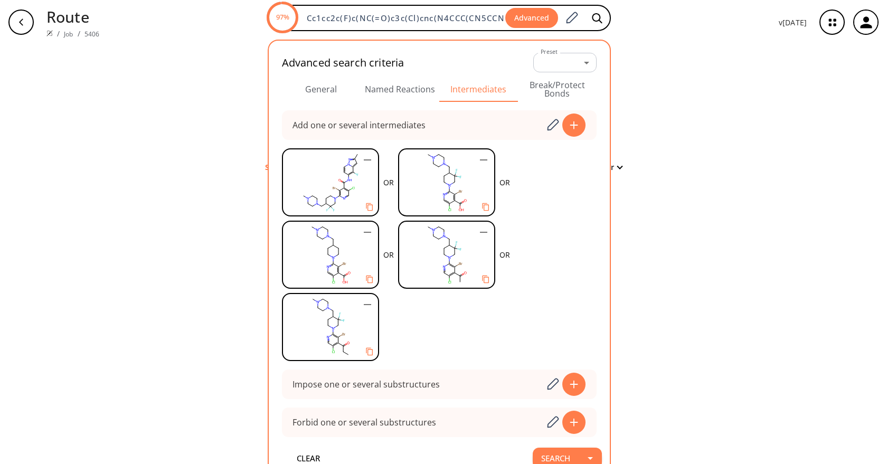
click at [697, 183] on div "clear Searching... 0 unique & 0 similar routes found Filter" at bounding box center [443, 254] width 887 height 420
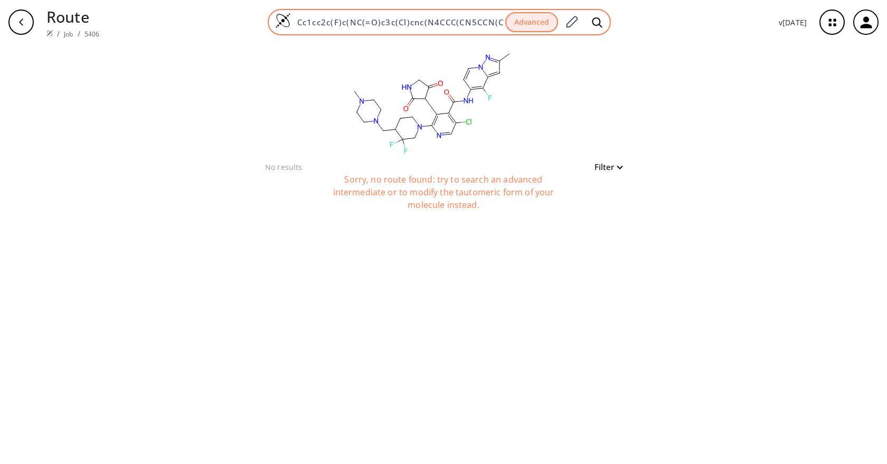
click at [448, 26] on input "Cc1cc2c(F)c(NC(=O)c3c(Cl)cnc(N4CCC(CN5CCN(C)CC5)C(F)(F)C4)c3C3C(=O)CNC3=O)ccn2n1" at bounding box center [398, 22] width 214 height 11
click at [571, 20] on icon at bounding box center [571, 22] width 14 height 14
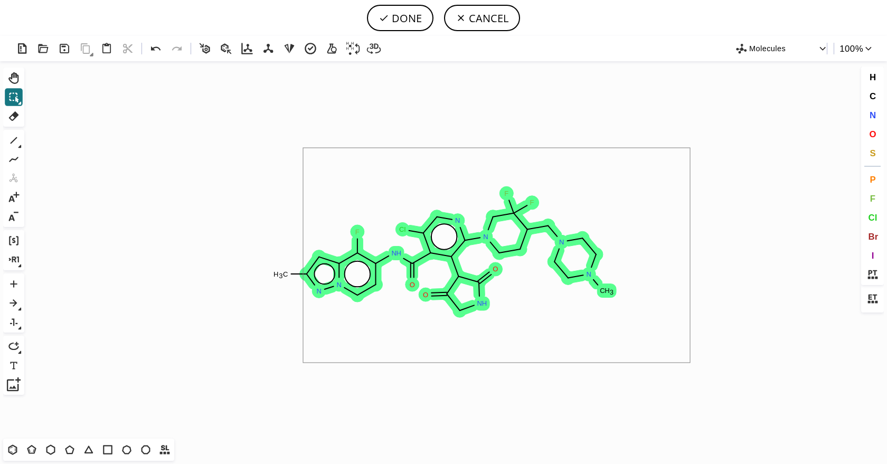
drag, startPoint x: 691, startPoint y: 151, endPoint x: 225, endPoint y: 368, distance: 514.2
click at [224, 368] on icon "Created with Raphaël 2.3.0 C H 3 F N H O Cl N N N N C H 3 F F O N H O N N" at bounding box center [443, 249] width 830 height 377
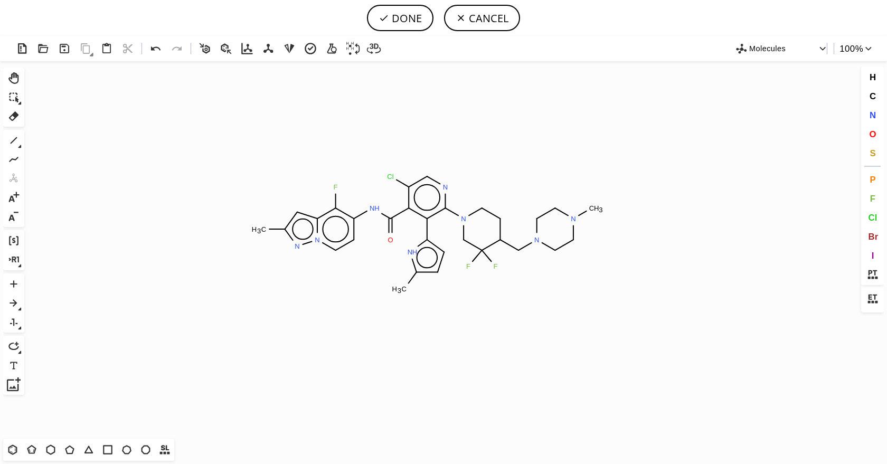
click at [427, 233] on icon "Created with Raphaël 2.3.0 C H 3 F N H O Cl N N N N C H 3 F F C H 3 N H N N" at bounding box center [443, 249] width 830 height 377
click at [392, 17] on button "DONE" at bounding box center [400, 18] width 66 height 26
type input "Cc1n[n]2c(c(c(cc2)NC(c2c(-c3[nH]c(C)cc3)c(N3CC(F)(F)C(CN4CCN(C)CC4)CC3)ncc2Cl)=…"
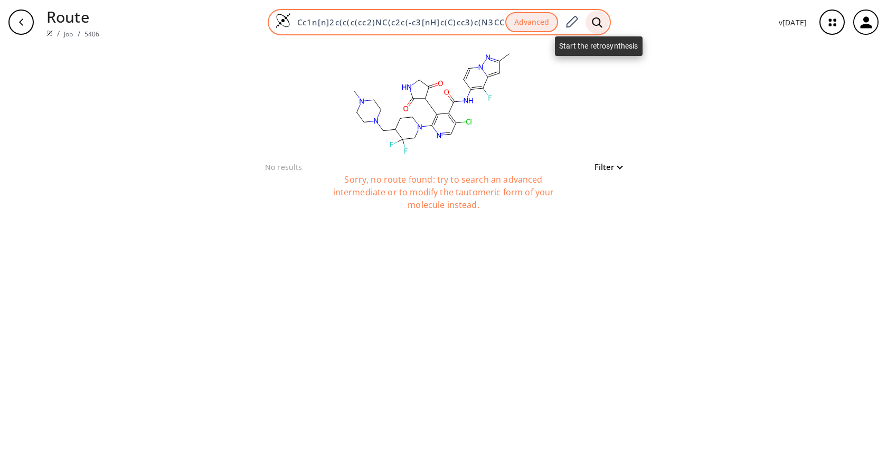
click at [598, 18] on icon at bounding box center [597, 22] width 11 height 11
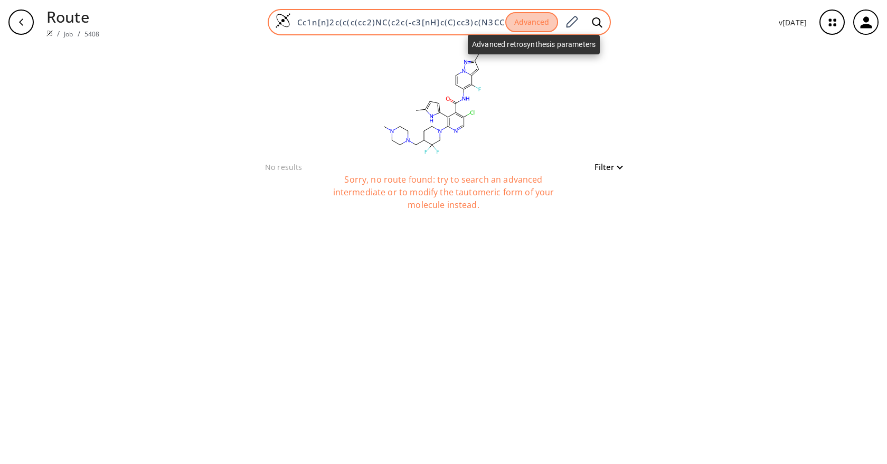
click at [542, 21] on button "Advanced" at bounding box center [531, 22] width 53 height 21
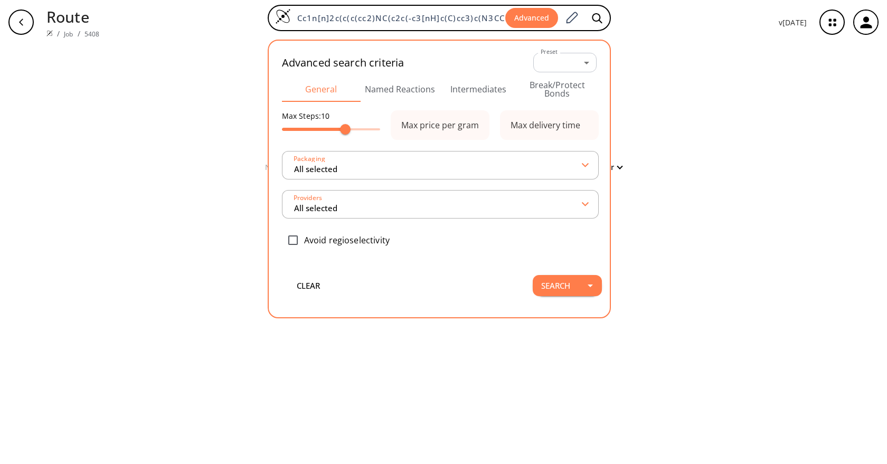
click at [484, 87] on button "Intermediates" at bounding box center [478, 89] width 79 height 25
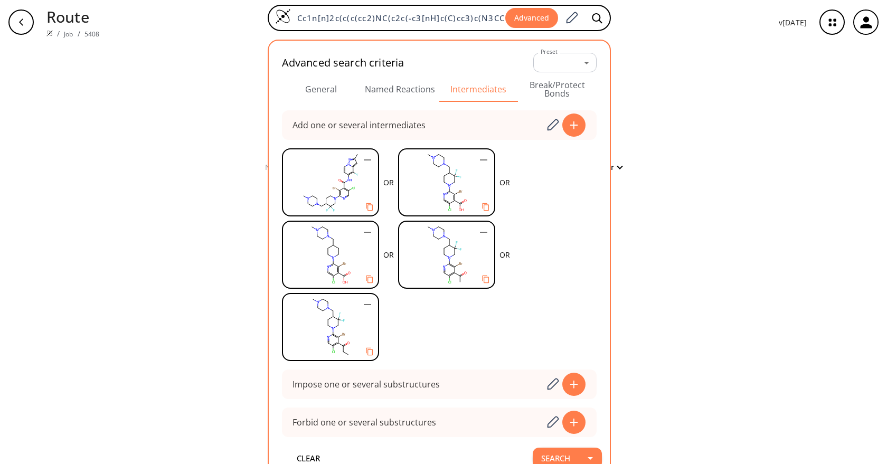
click at [824, 127] on div "clear No results Filter Sorry, no route found: try to search an advanced interm…" at bounding box center [443, 254] width 887 height 420
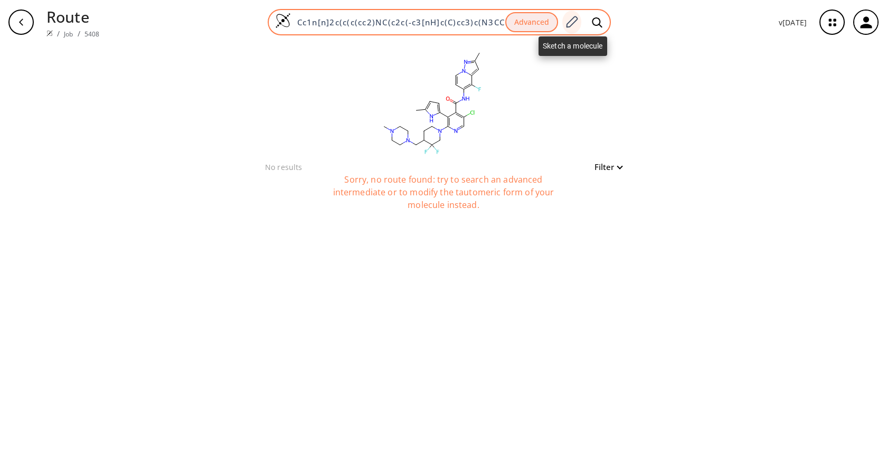
click at [574, 22] on icon at bounding box center [571, 22] width 14 height 14
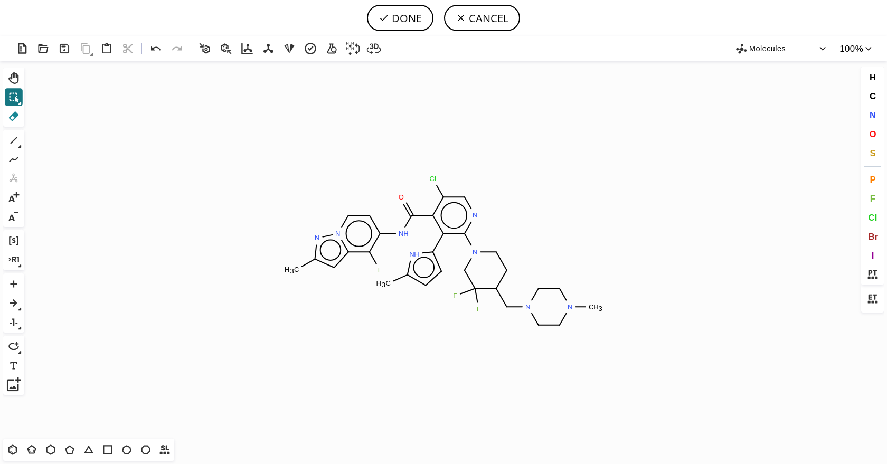
click at [16, 118] on icon at bounding box center [14, 116] width 14 height 14
click at [473, 307] on circle at bounding box center [479, 309] width 14 height 14
click at [594, 308] on tspan "H" at bounding box center [595, 307] width 5 height 8
click at [406, 18] on button "DONE" at bounding box center [400, 18] width 66 height 26
type input "Cc1cc2c(F)c(NC(=O)c3c(Cl)cnc(N4CCC(CN5CCNCC5)C(F)(F)C4)c3-c3ccc(C)[nH]3)cc[n]2n1"
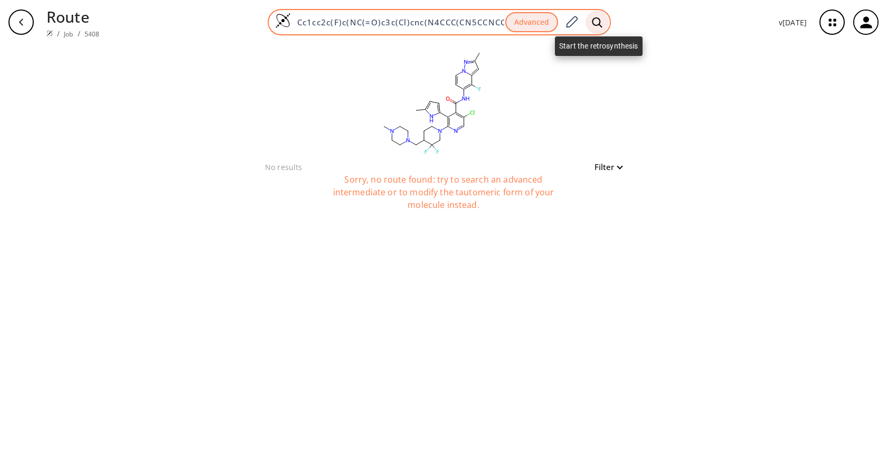
click at [592, 21] on div at bounding box center [596, 22] width 23 height 23
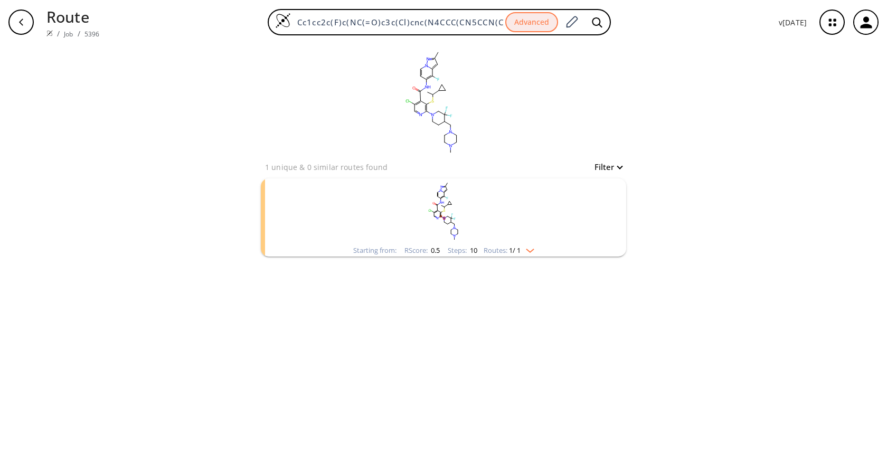
click at [508, 224] on rect "clusters" at bounding box center [443, 211] width 274 height 66
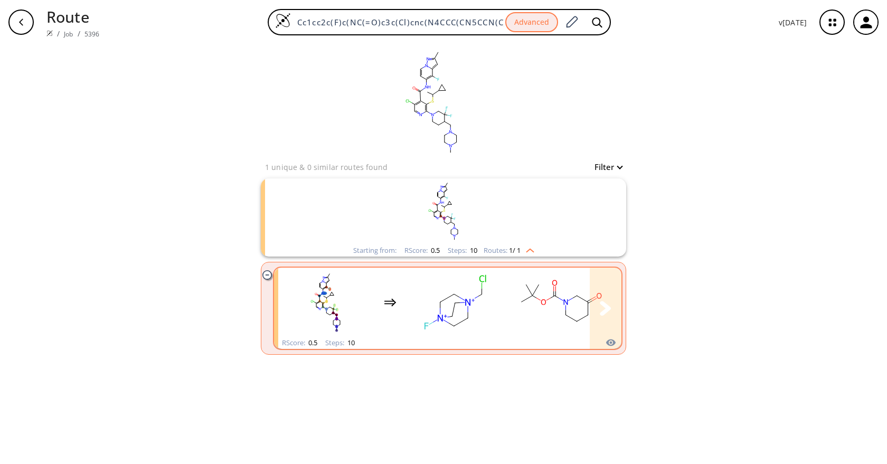
click at [522, 318] on rect "clusters" at bounding box center [559, 302] width 95 height 66
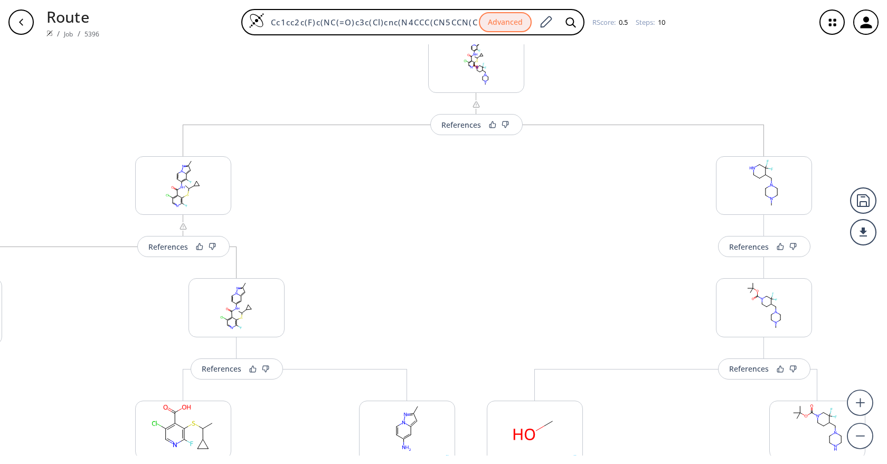
scroll to position [43, 0]
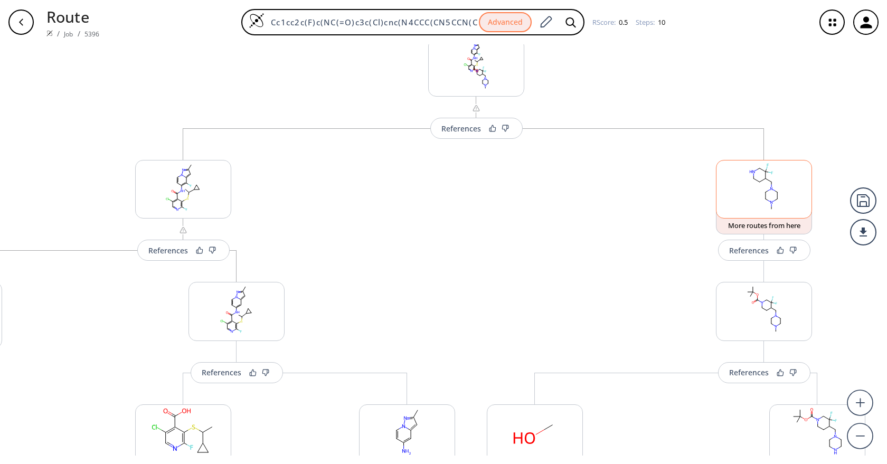
click at [776, 188] on rect at bounding box center [763, 187] width 95 height 54
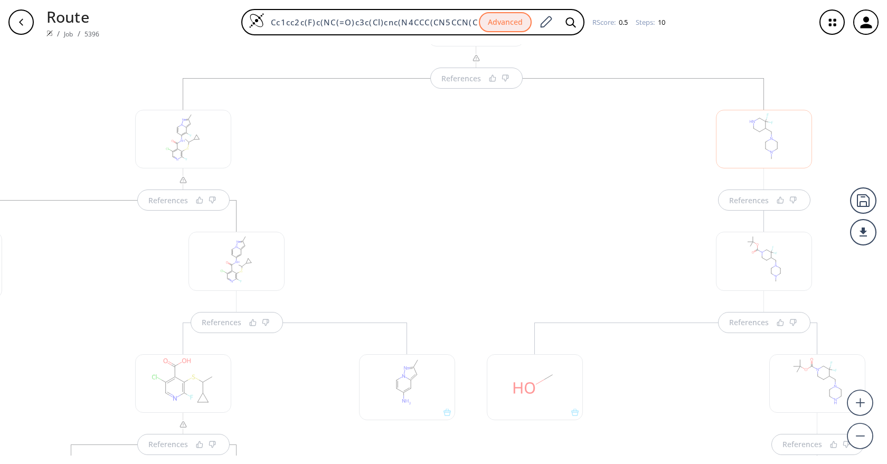
scroll to position [127, 0]
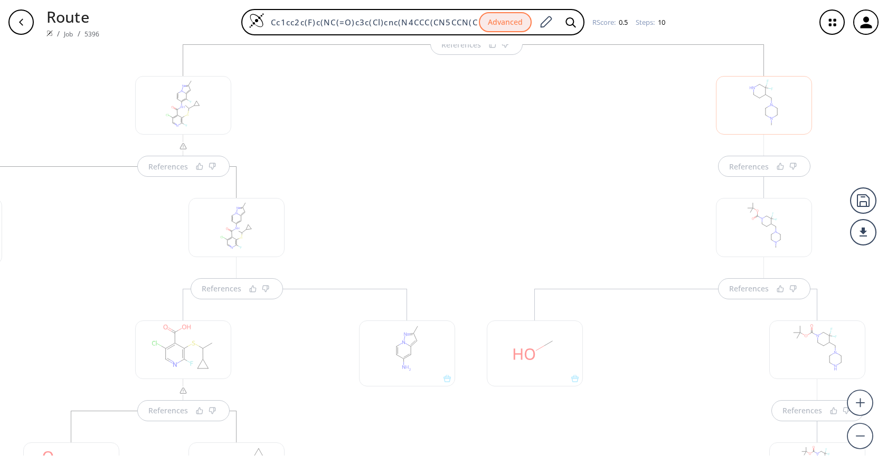
click at [740, 116] on div at bounding box center [764, 105] width 96 height 59
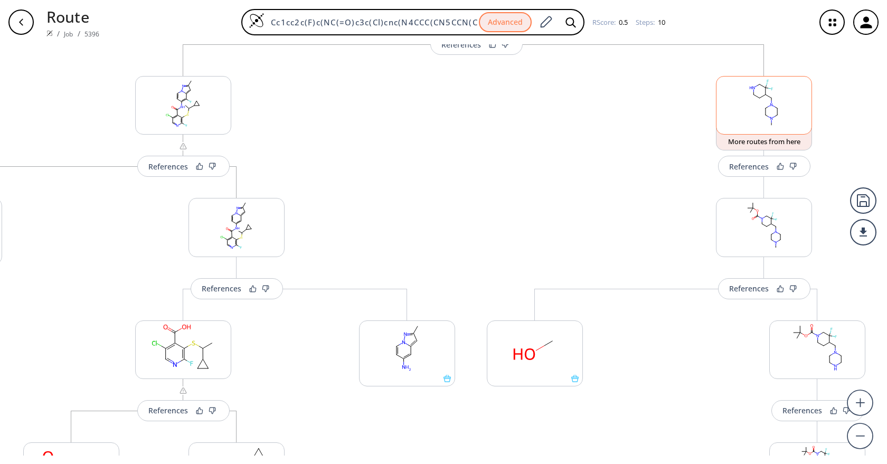
click at [740, 116] on rect at bounding box center [763, 104] width 95 height 54
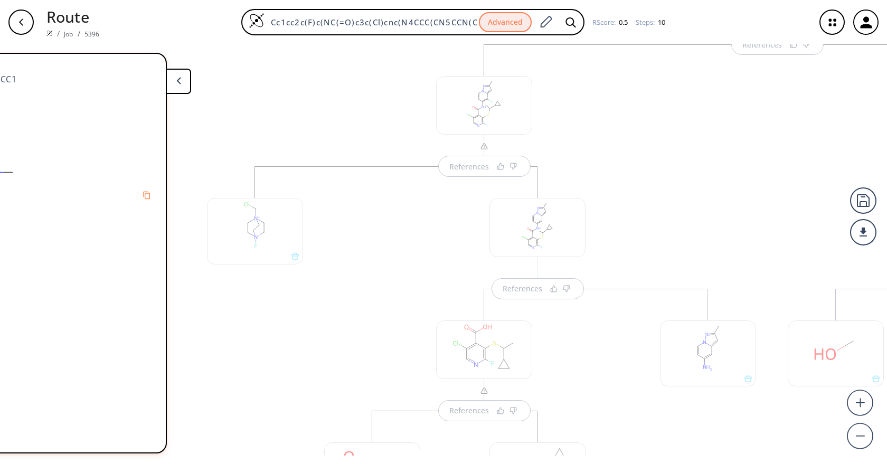
scroll to position [0, 0]
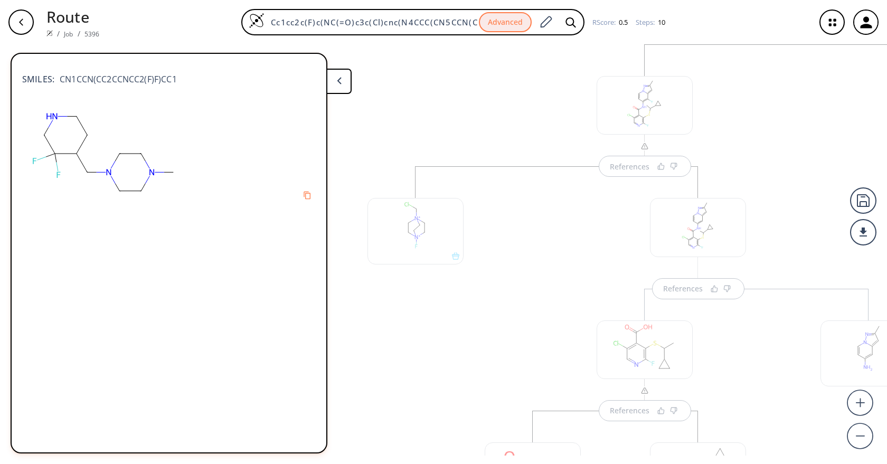
click at [107, 75] on span "CN1CCN(CC2CCNCC2(F)F)CC1" at bounding box center [115, 79] width 122 height 13
copy div "CN1CCN(CC2CCNCC2(F)F)CC1"
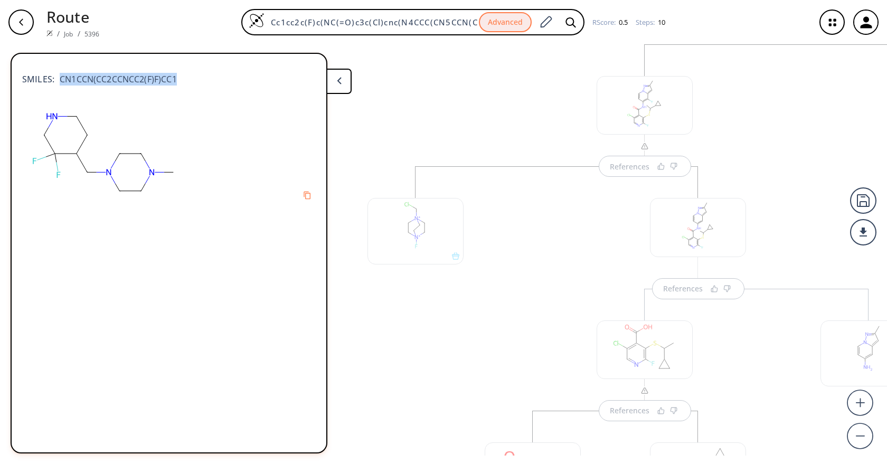
click at [391, 101] on div "References References References References" at bounding box center [644, 461] width 575 height 834
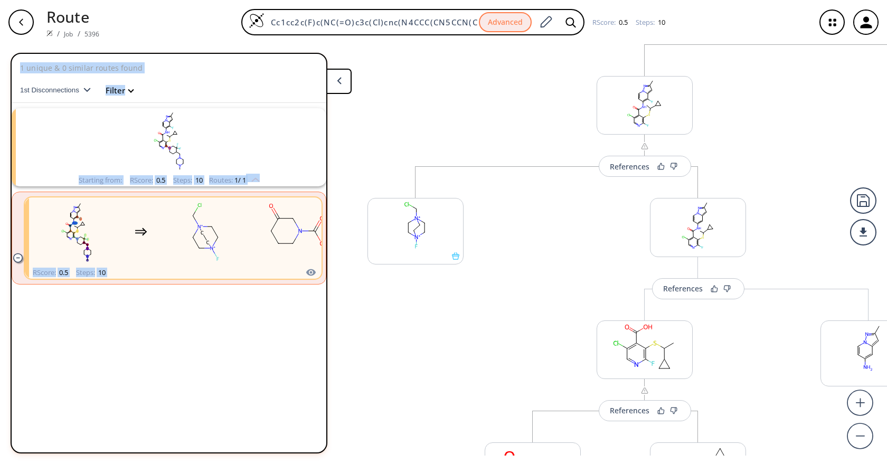
click at [460, 149] on div "More routes from here References More routes from here More routes from here Re…" at bounding box center [644, 461] width 575 height 834
click at [252, 73] on div "1 unique & 0 similar routes found 1st Disconnections Filter" at bounding box center [169, 82] width 298 height 41
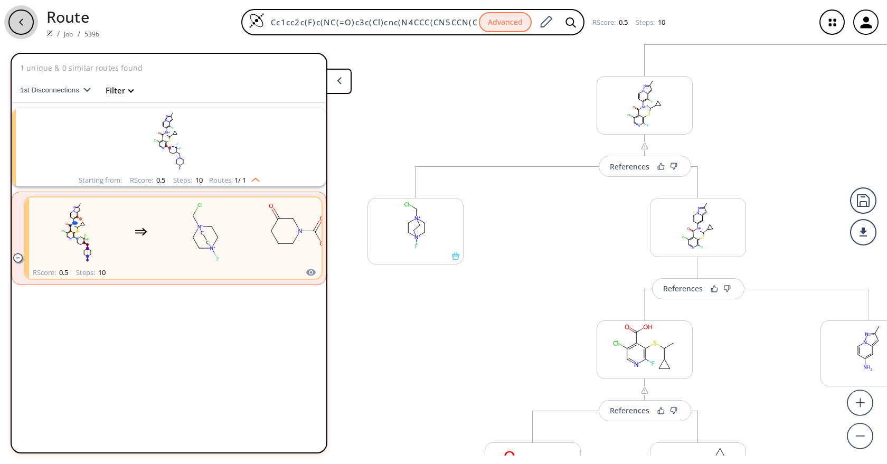
click at [25, 18] on div "button" at bounding box center [20, 21] width 25 height 25
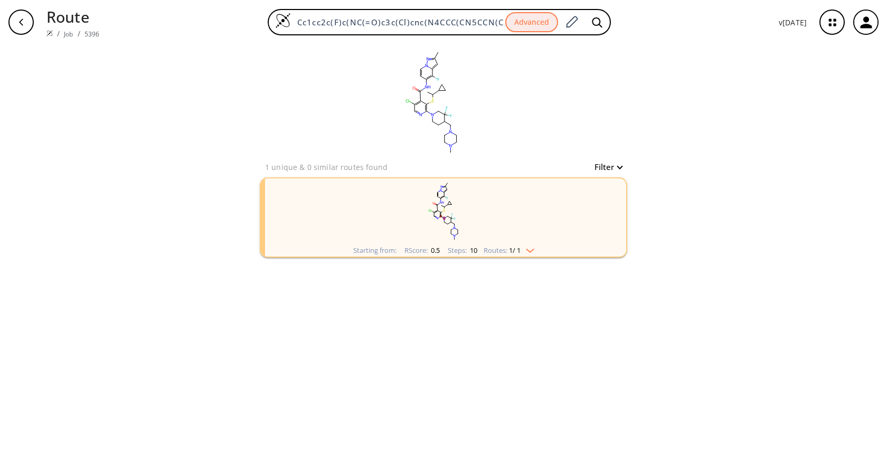
click at [534, 223] on rect "clusters" at bounding box center [443, 211] width 274 height 66
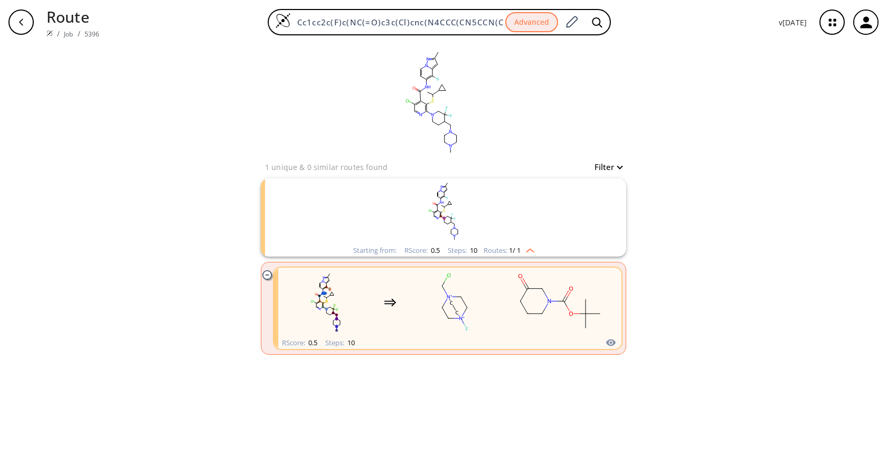
click at [526, 228] on rect "clusters" at bounding box center [443, 211] width 274 height 66
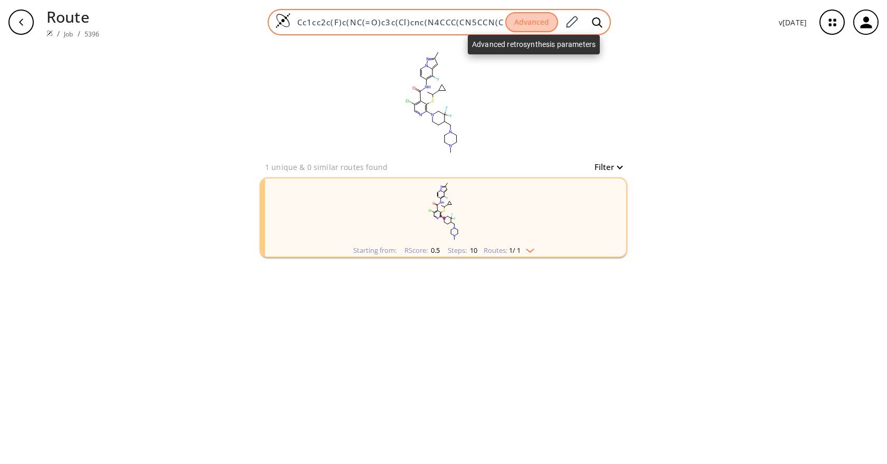
click at [548, 16] on button "Advanced" at bounding box center [531, 22] width 53 height 21
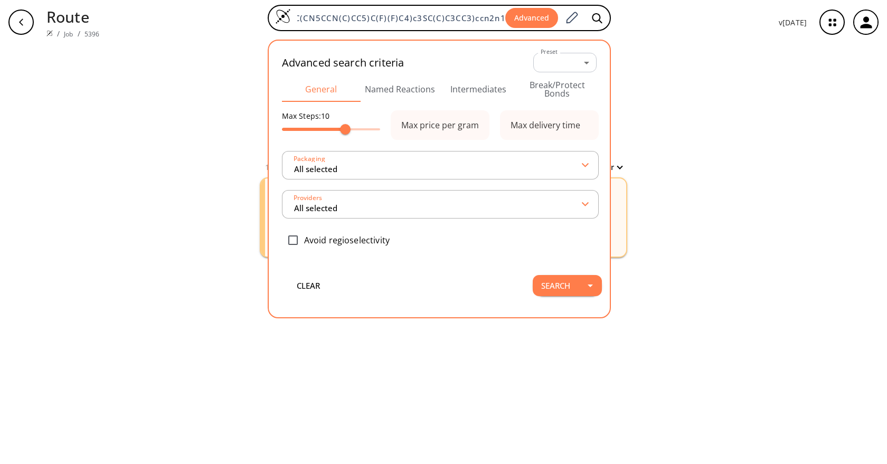
click at [413, 90] on button "Named Reactions" at bounding box center [399, 89] width 79 height 25
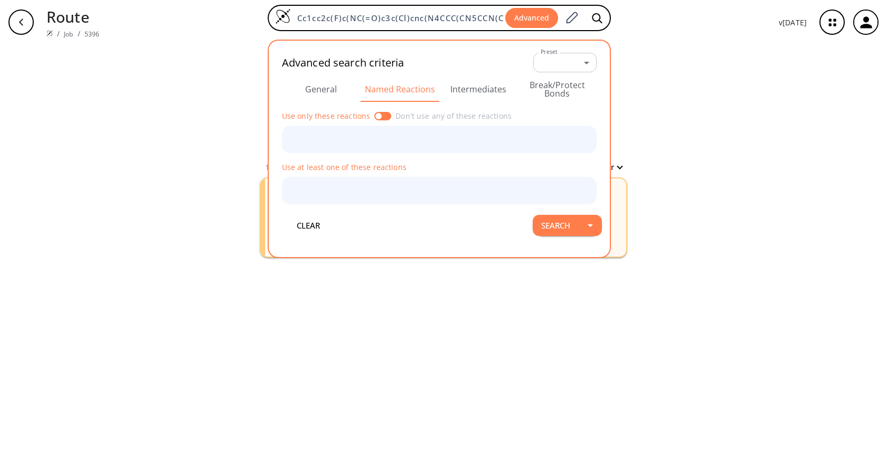
click at [470, 88] on button "Intermediates" at bounding box center [478, 89] width 79 height 25
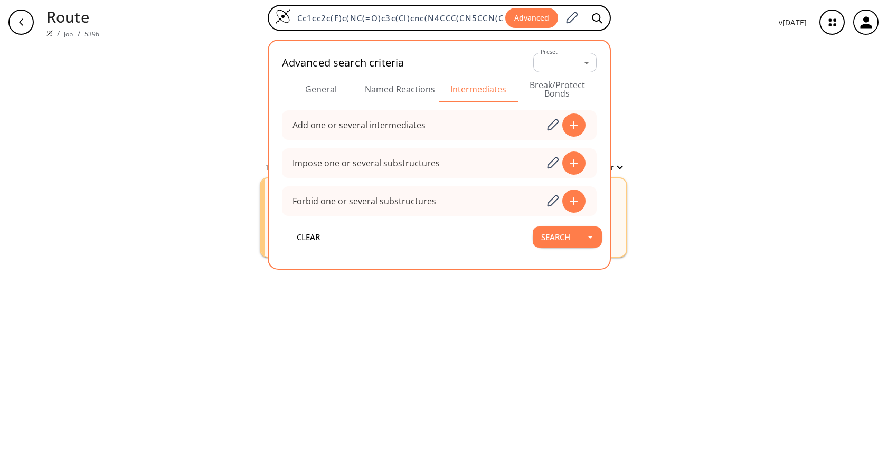
click at [562, 93] on button "Break/Protect Bonds" at bounding box center [557, 89] width 79 height 25
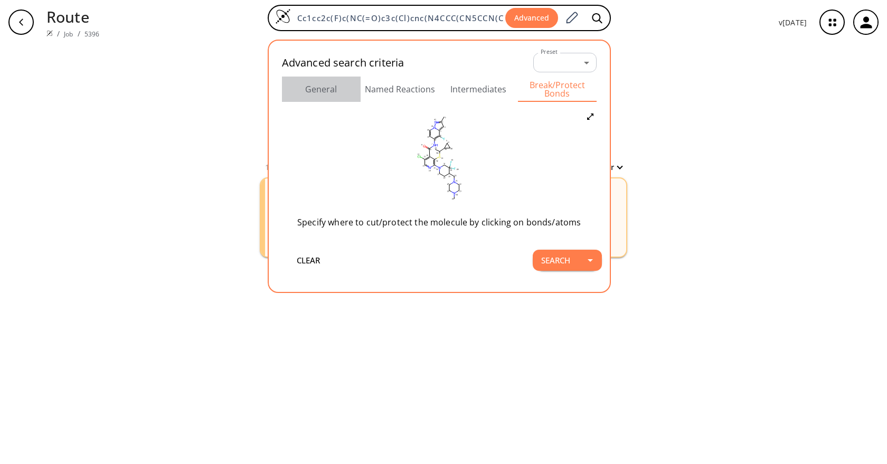
click at [329, 94] on button "General" at bounding box center [321, 89] width 79 height 25
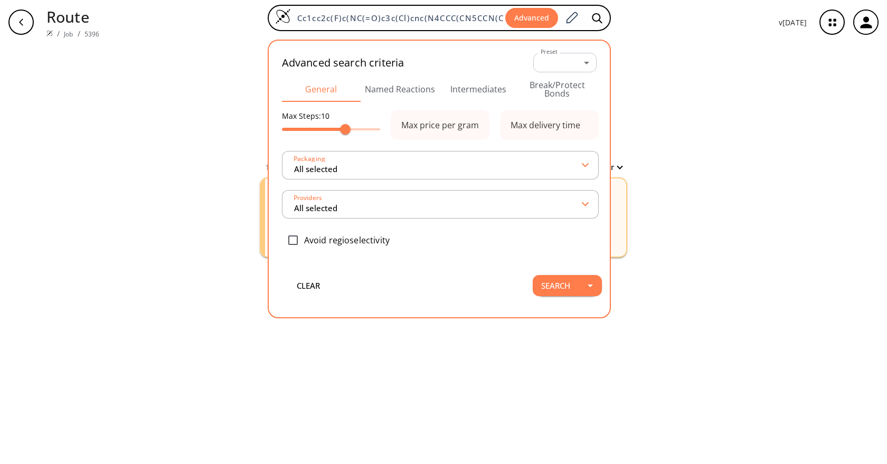
click at [775, 159] on div "clear 1 unique & 0 similar routes found Filter Starting from: RScore : 0.5 Step…" at bounding box center [443, 254] width 887 height 420
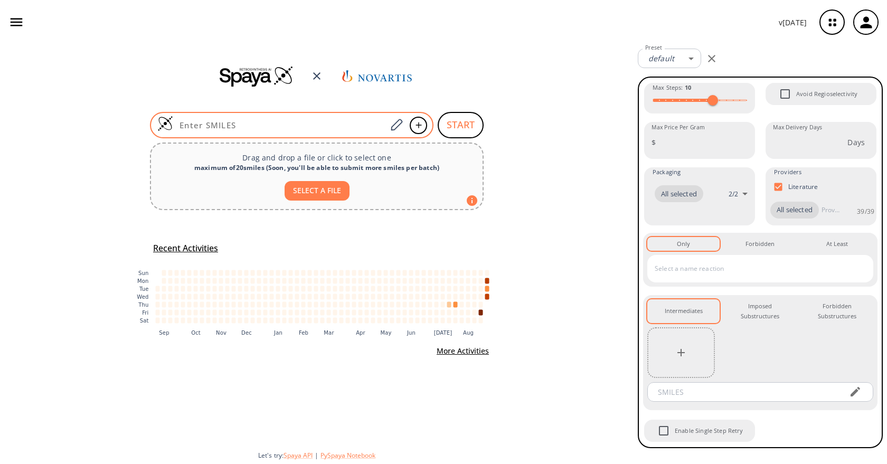
click at [313, 125] on input at bounding box center [279, 125] width 213 height 11
paste input "Cc1cc2c(F)c(NC(=O)c3c(Cl)cnc(N4CCC(CN5CCN(C)CC5)C(F)(F)C4)c3-c3ccc(C)[nH]3)ccn2…"
type input "Cc1cc2c(F)c(NC(=O)c3c(Cl)cnc(N4CCC(CN5CCN(C)CC5)C(F)(F)C4)c3-c3ccc(C)[nH]3)ccn2…"
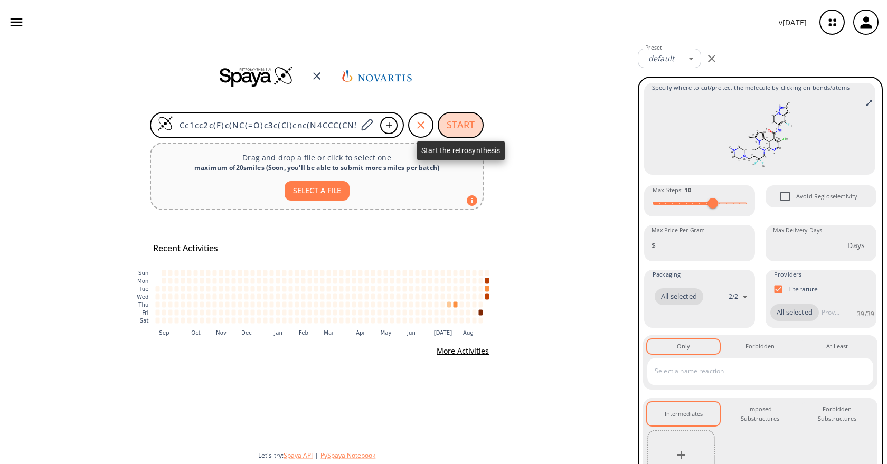
click at [461, 122] on button "START" at bounding box center [460, 125] width 46 height 26
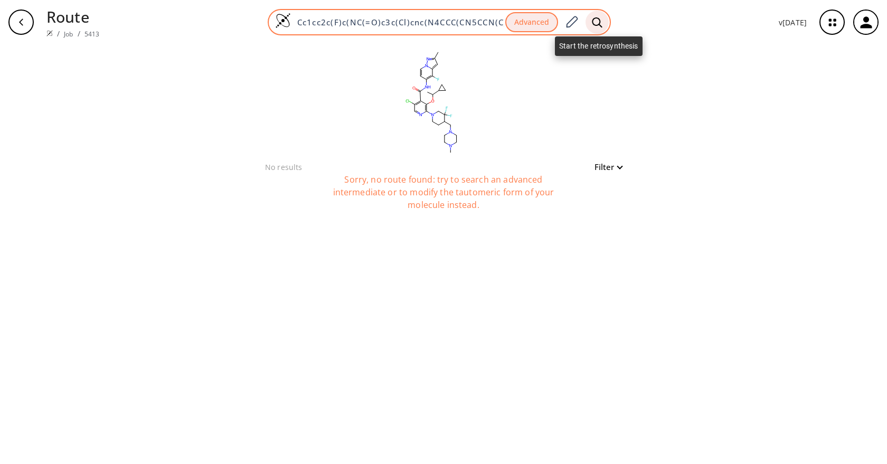
click at [599, 22] on icon at bounding box center [597, 22] width 11 height 11
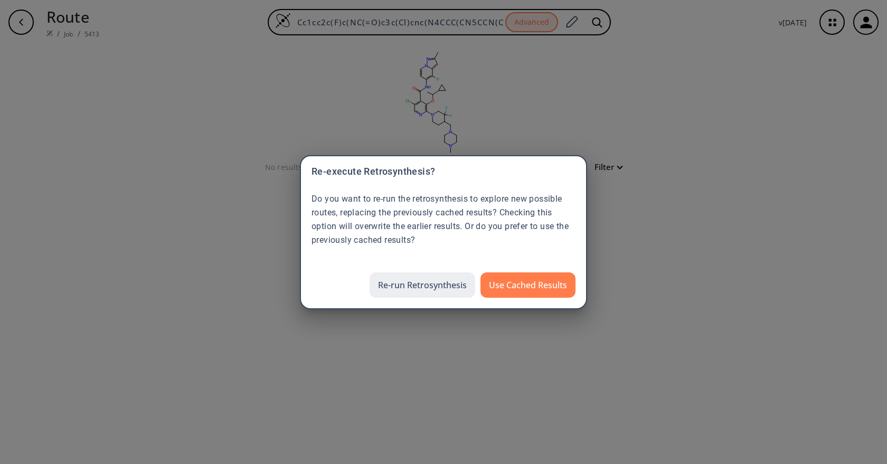
click at [447, 286] on button "Re-run Retrosynthesis" at bounding box center [422, 284] width 106 height 25
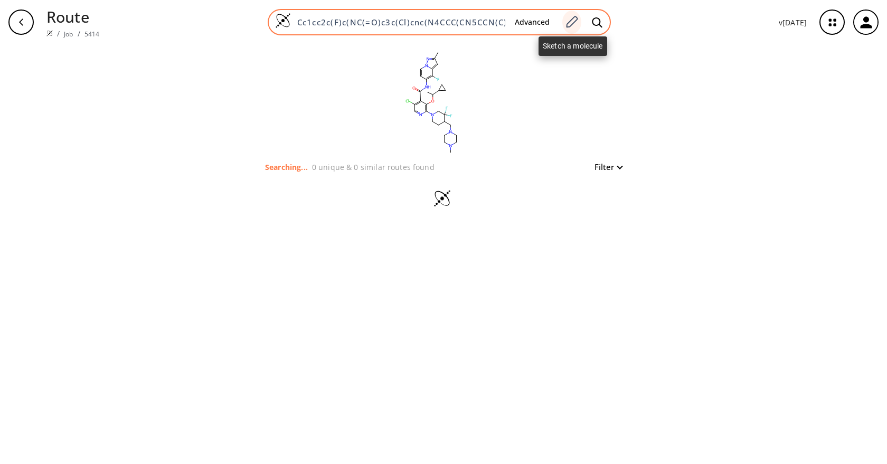
click at [575, 23] on icon at bounding box center [571, 22] width 14 height 14
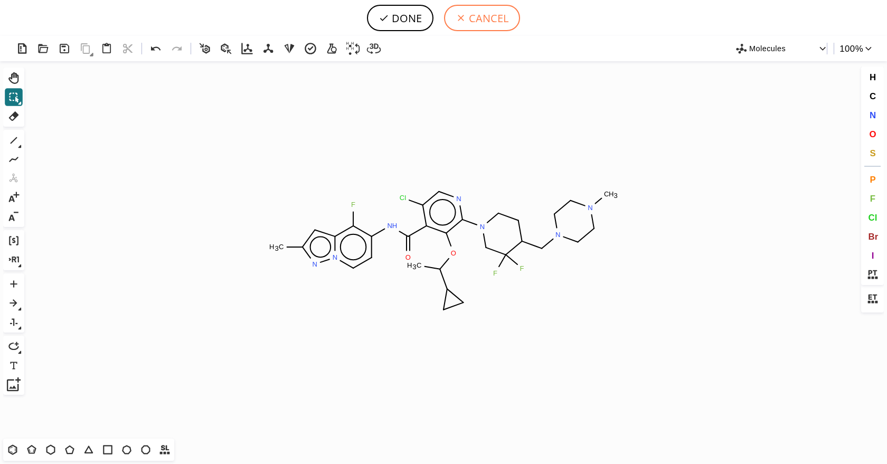
click at [479, 21] on button "CANCEL" at bounding box center [482, 18] width 76 height 26
